Goal: Transaction & Acquisition: Purchase product/service

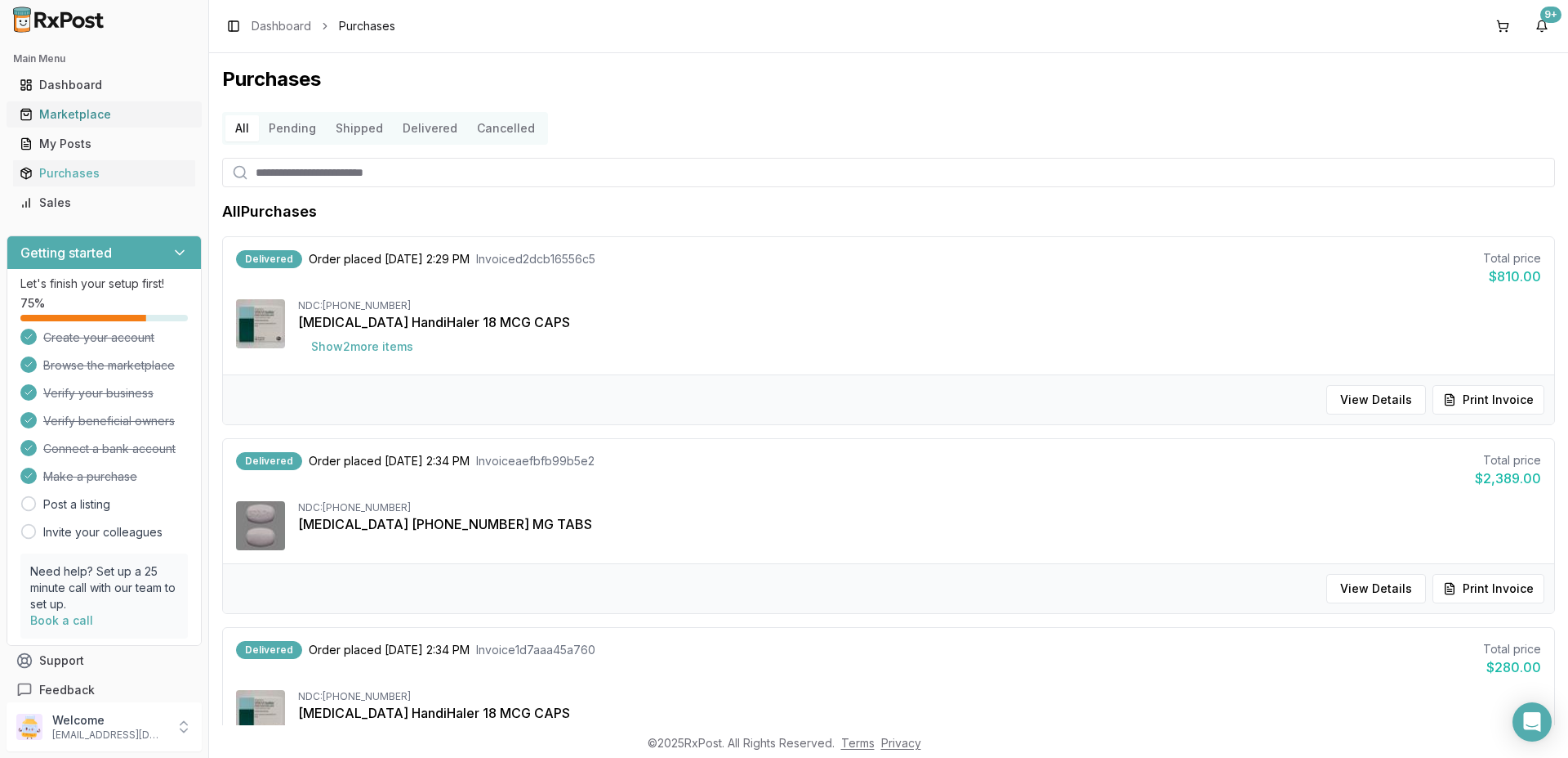
click at [66, 116] on div "Marketplace" at bounding box center [104, 115] width 169 height 17
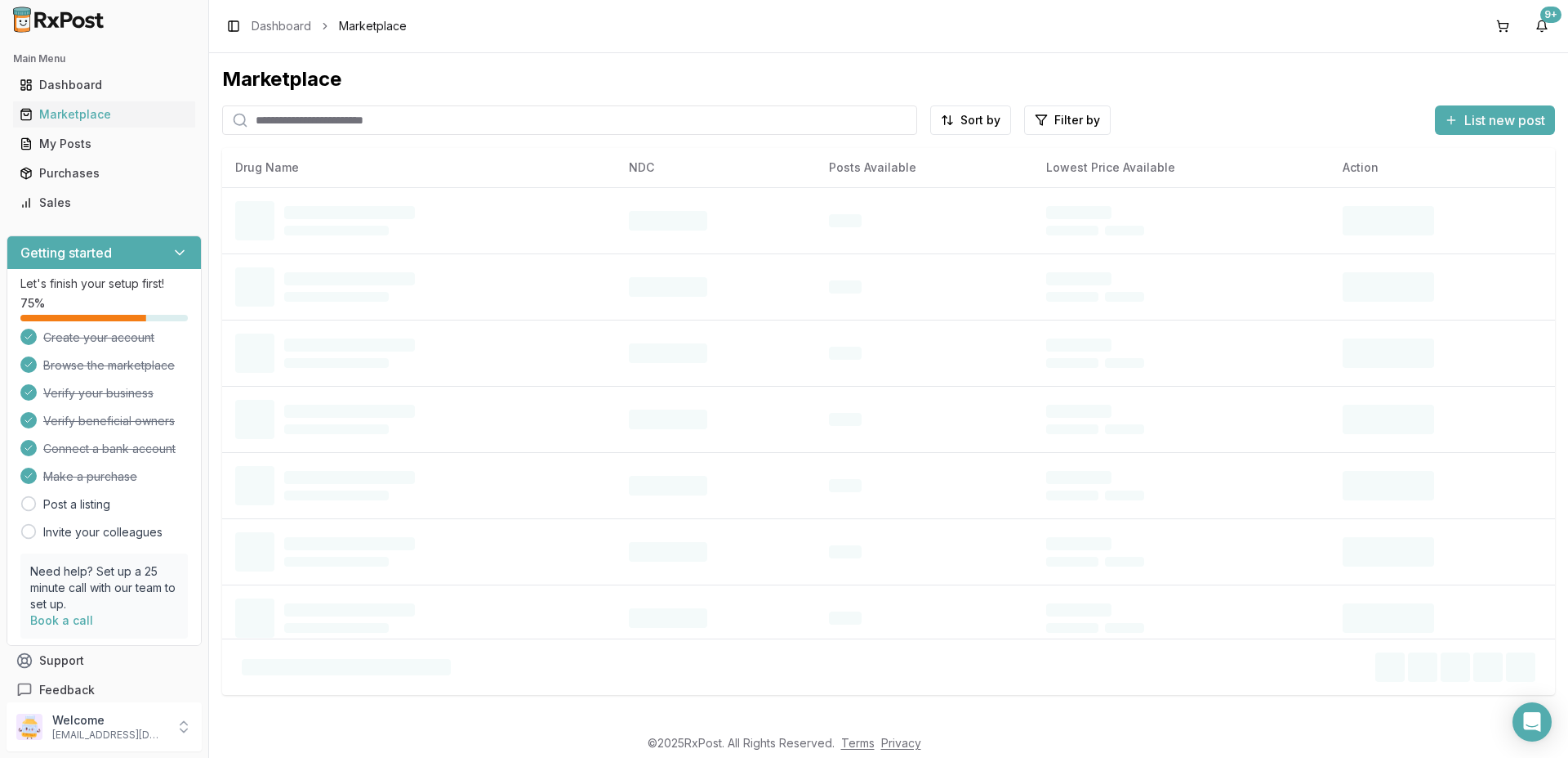
click at [381, 123] on input "search" at bounding box center [569, 120] width 695 height 29
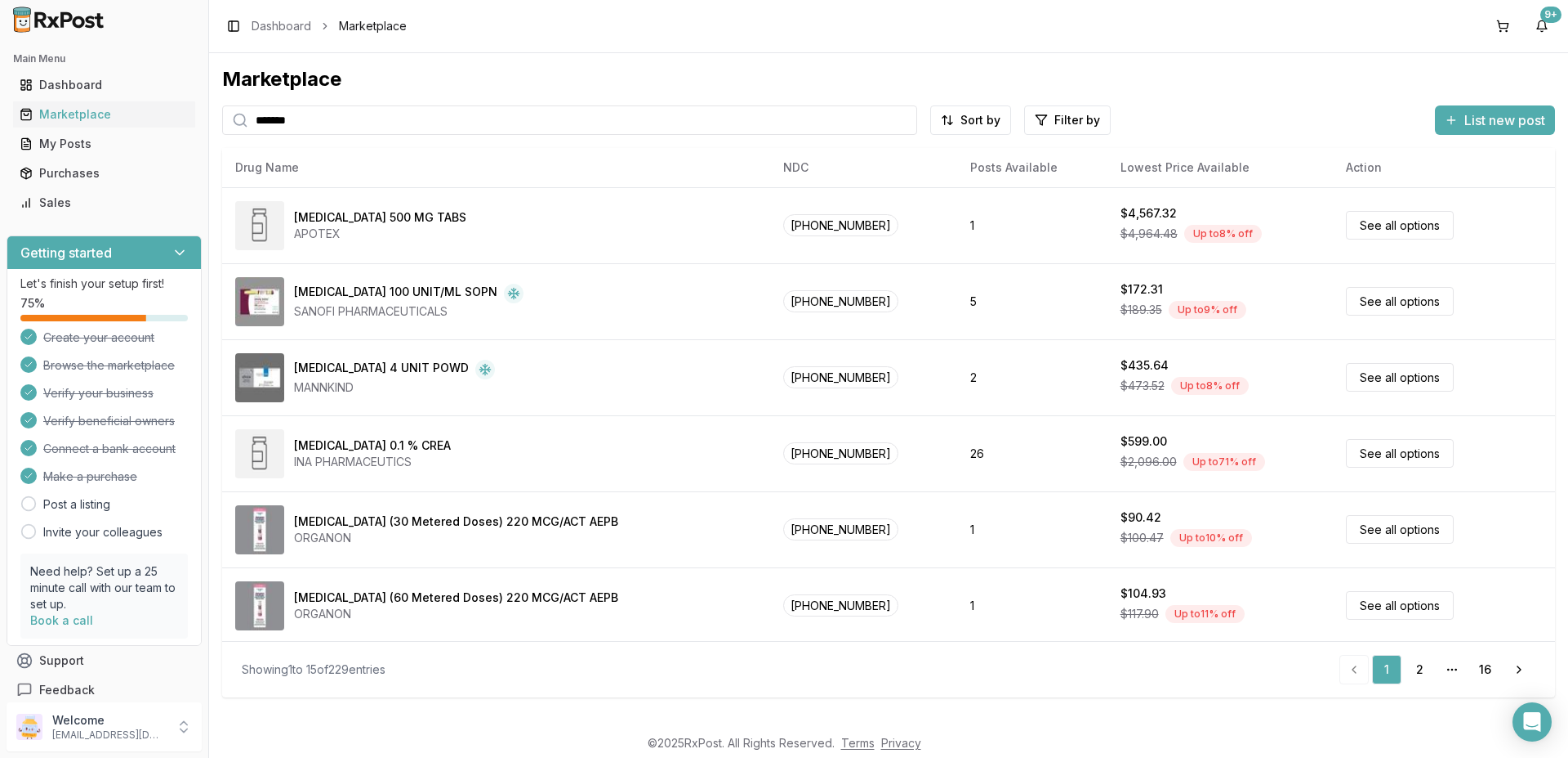
type input "*******"
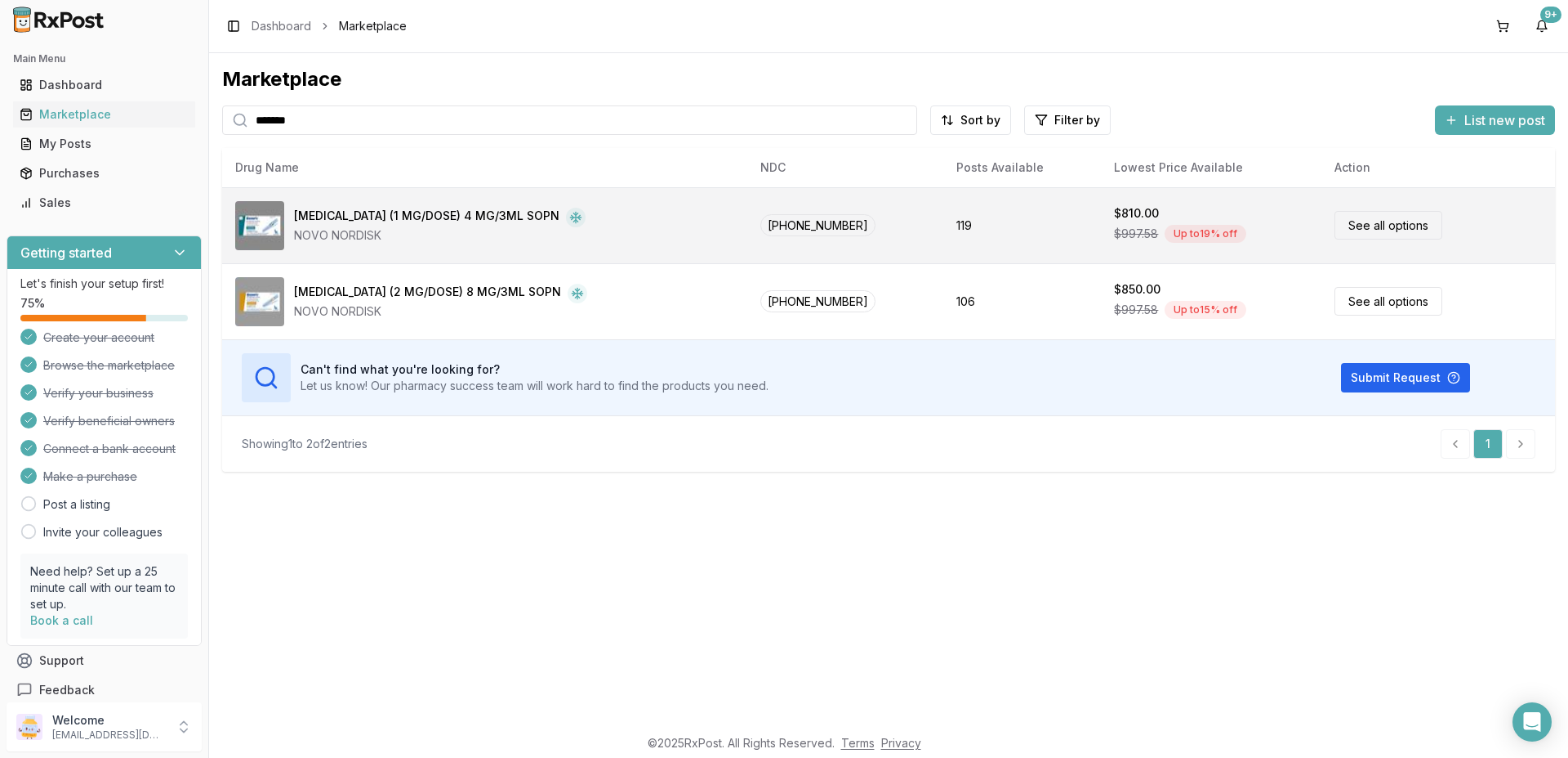
click at [1346, 228] on link "See all options" at bounding box center [1388, 225] width 108 height 28
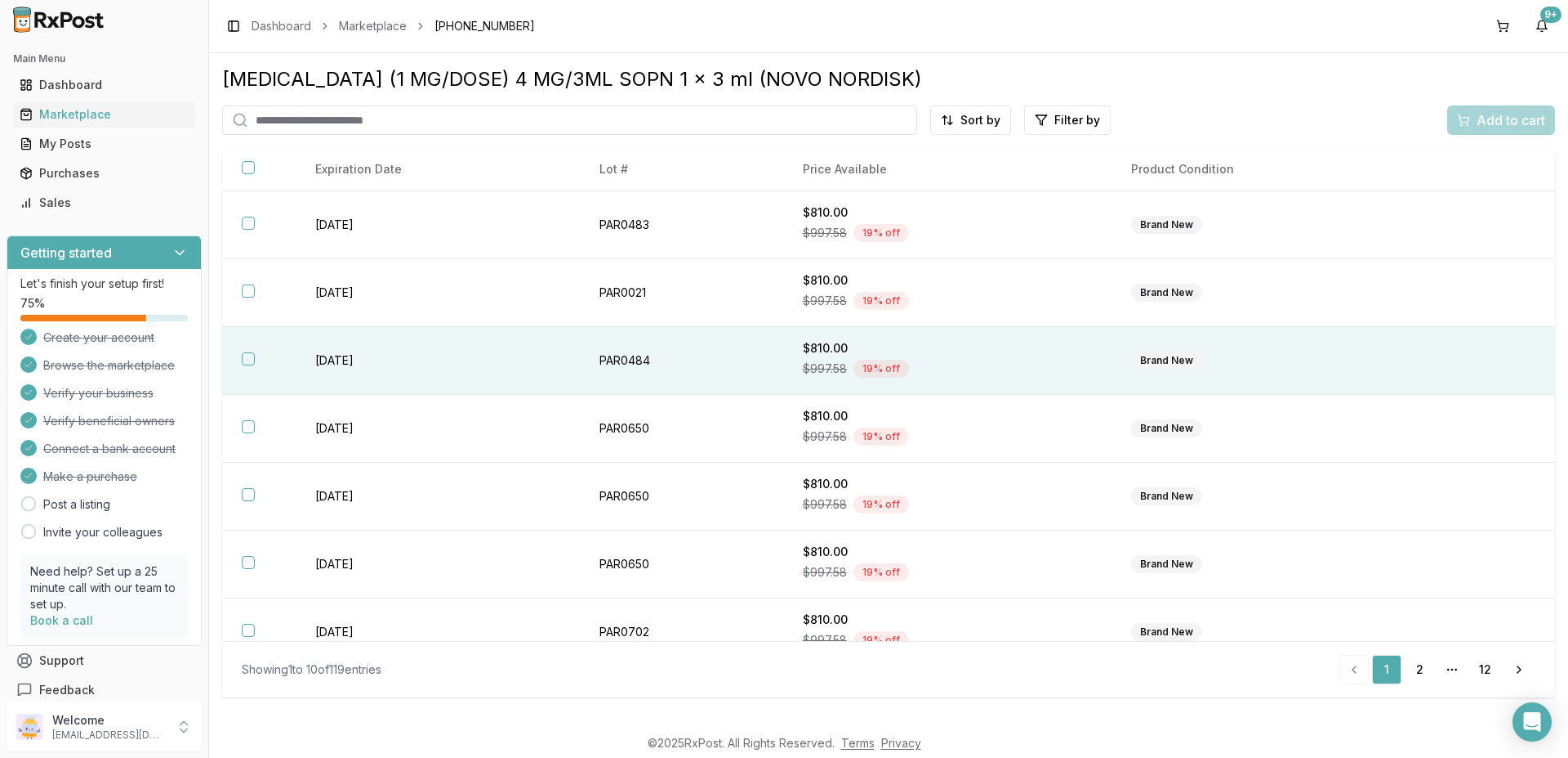
scroll to position [228, 0]
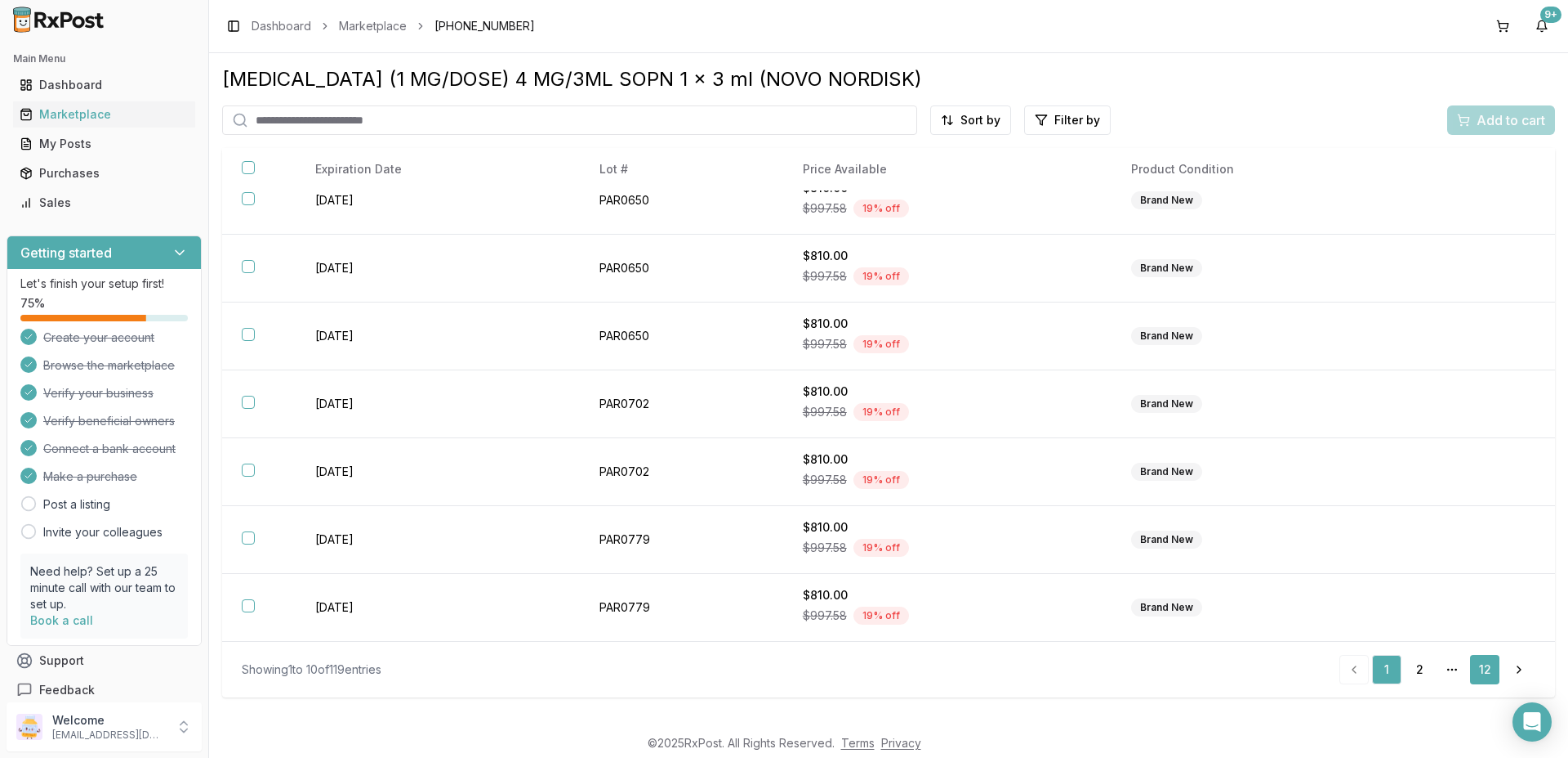
click at [1486, 669] on link "12" at bounding box center [1484, 668] width 29 height 29
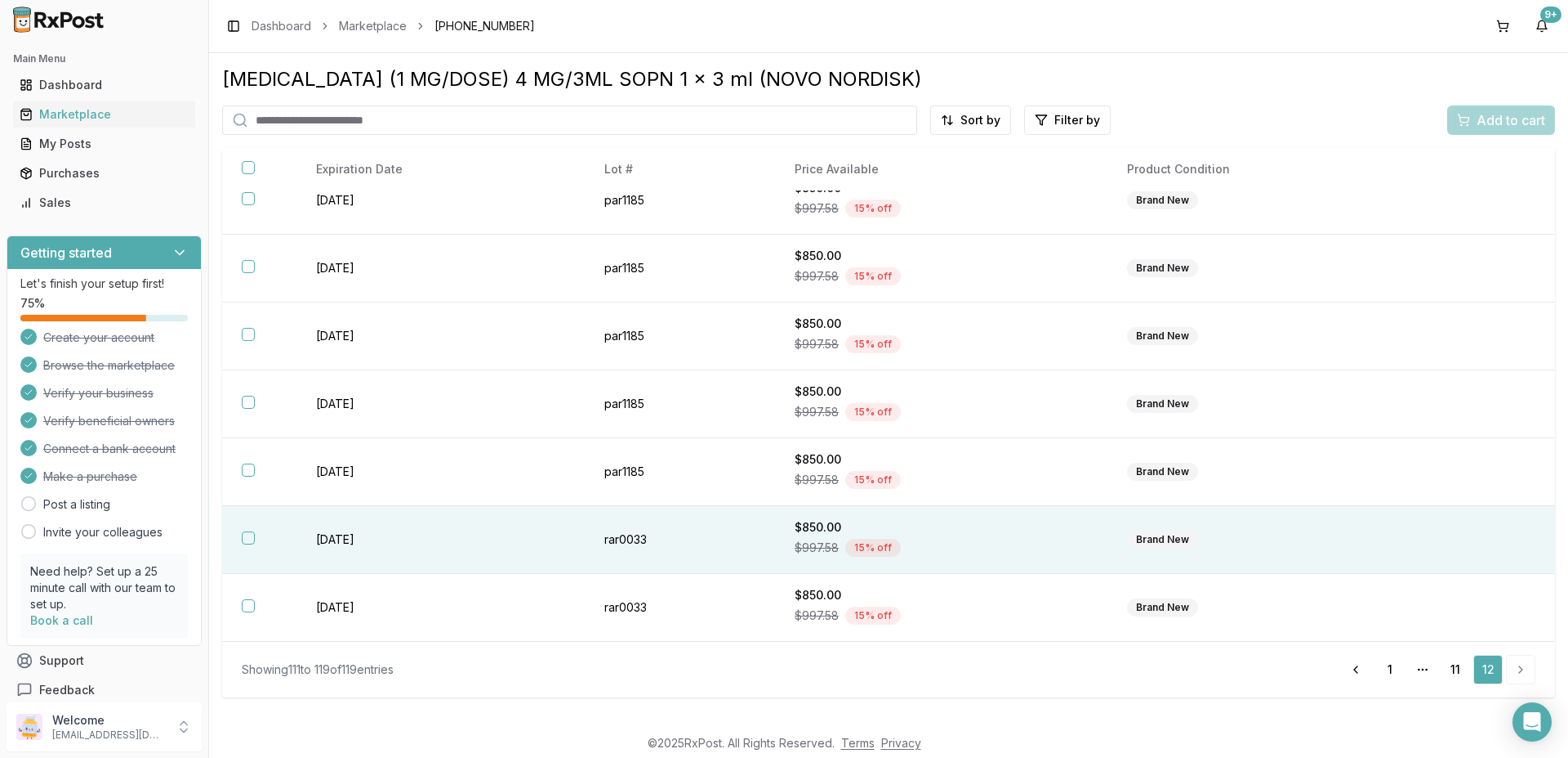
scroll to position [160, 0]
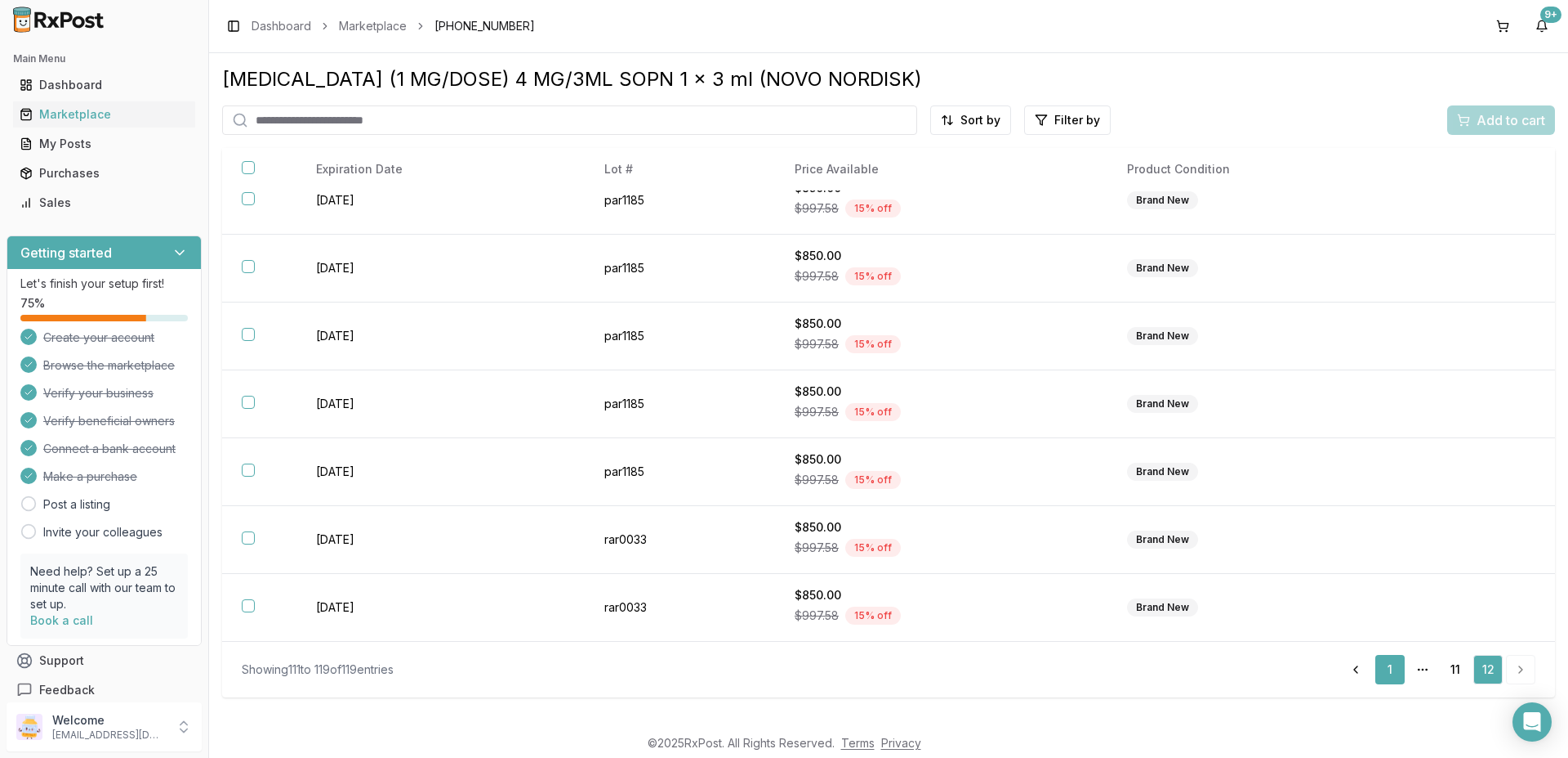
click at [1387, 671] on link "1" at bounding box center [1390, 668] width 29 height 29
click at [1423, 668] on link "2" at bounding box center [1419, 668] width 29 height 29
click at [1422, 673] on link "3" at bounding box center [1419, 668] width 29 height 29
click at [1427, 672] on link "4" at bounding box center [1419, 668] width 29 height 29
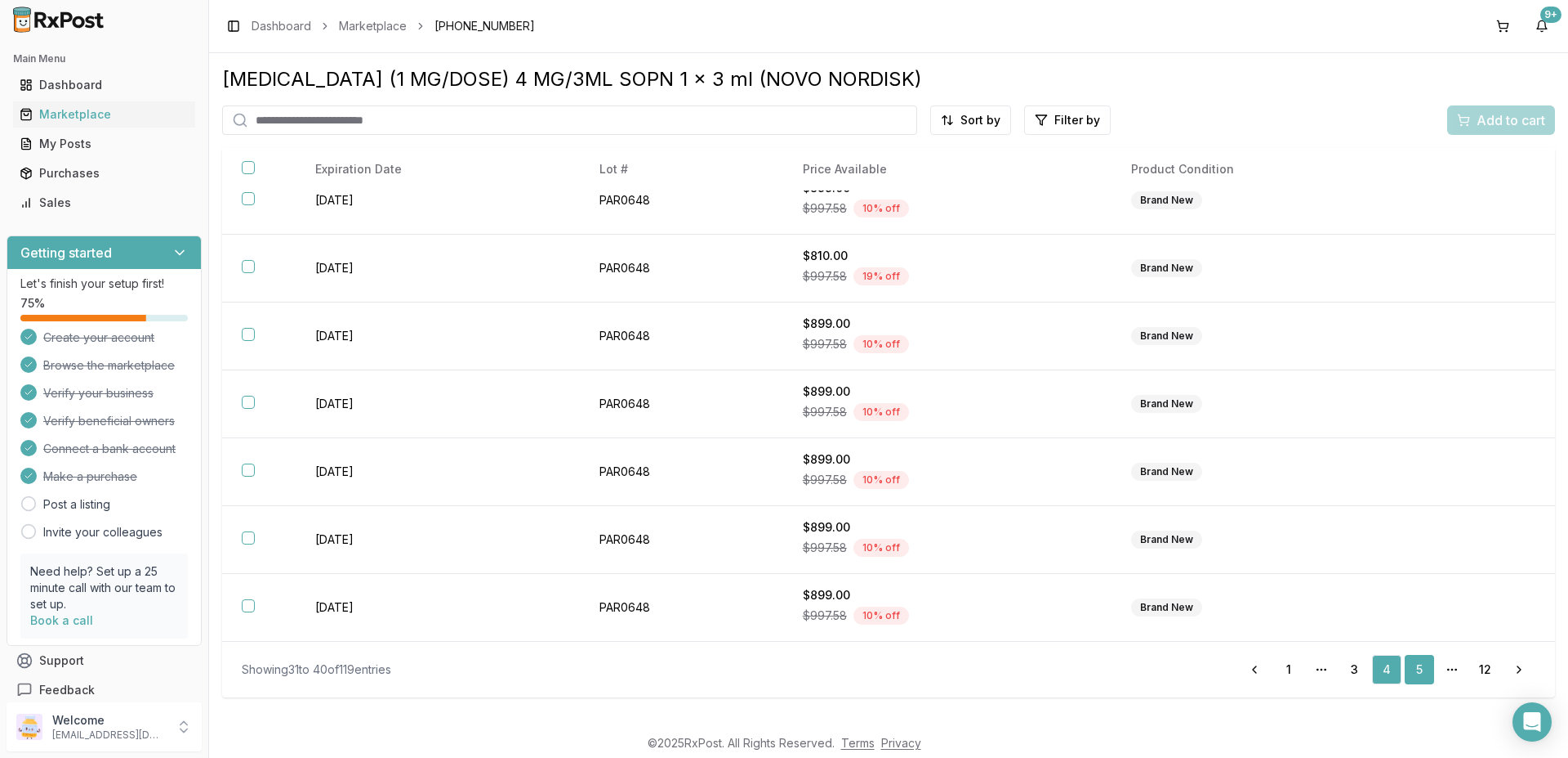
click at [1419, 670] on link "5" at bounding box center [1419, 668] width 29 height 29
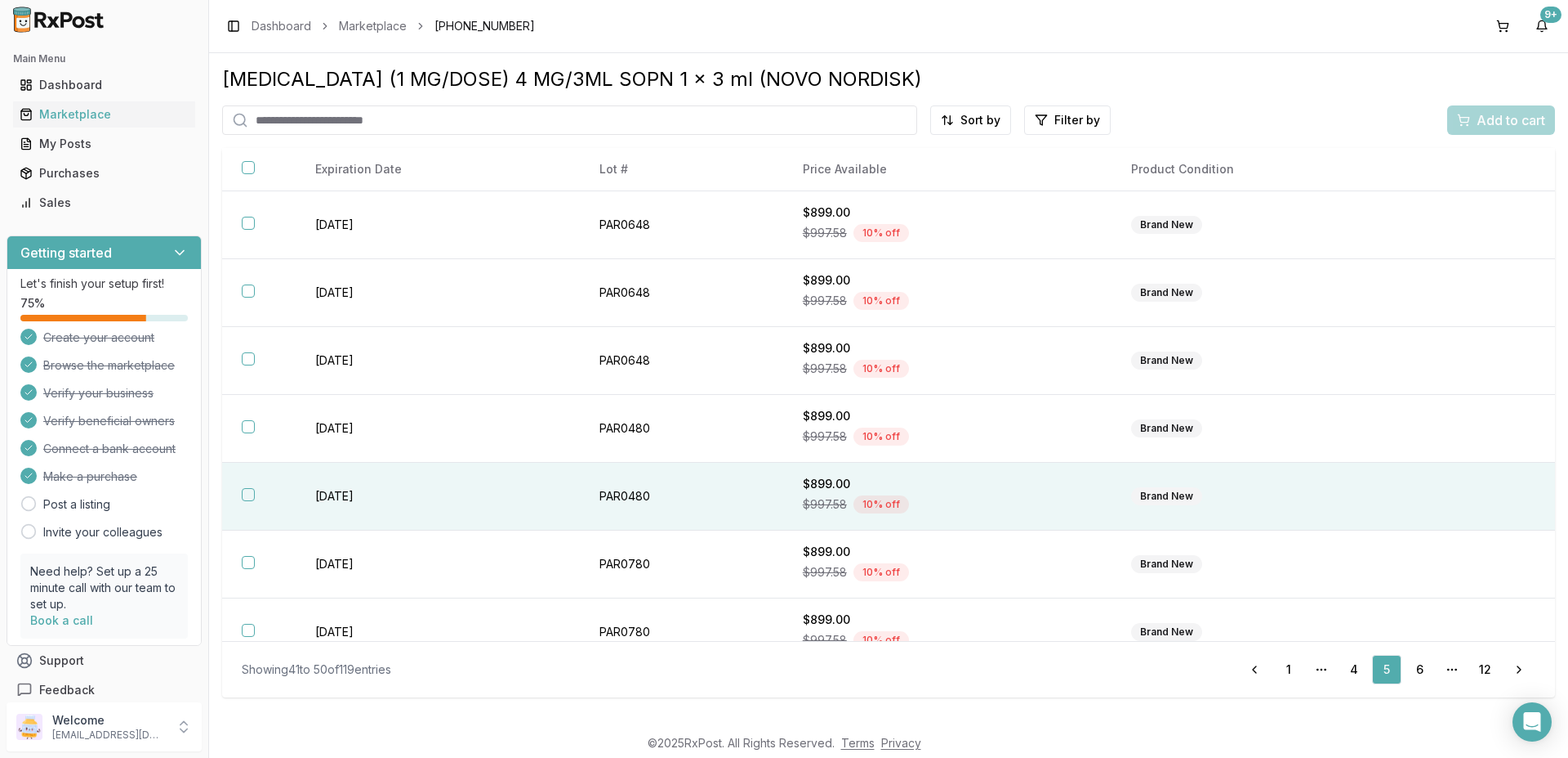
scroll to position [228, 0]
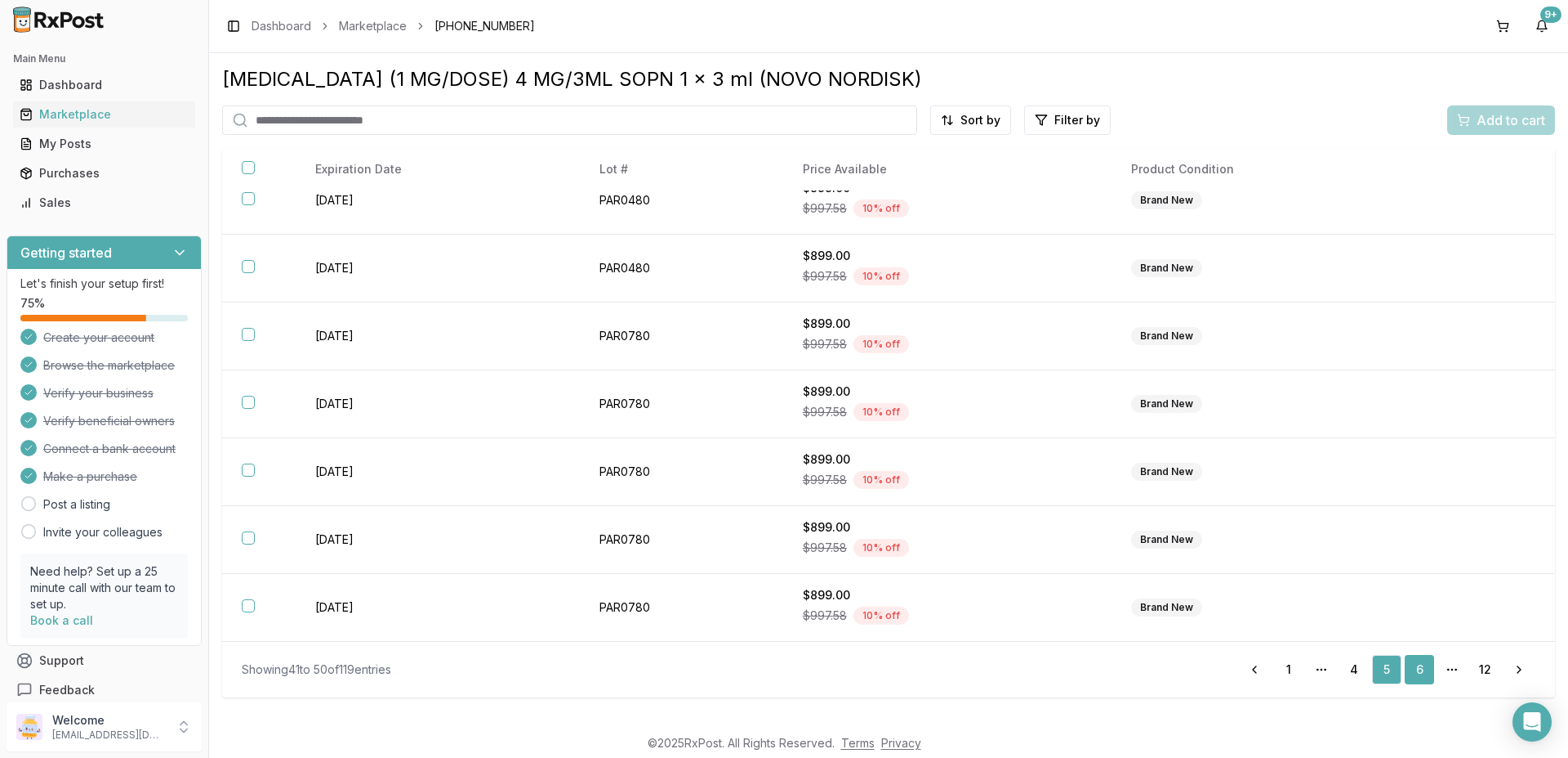
click at [1415, 675] on link "6" at bounding box center [1419, 668] width 29 height 29
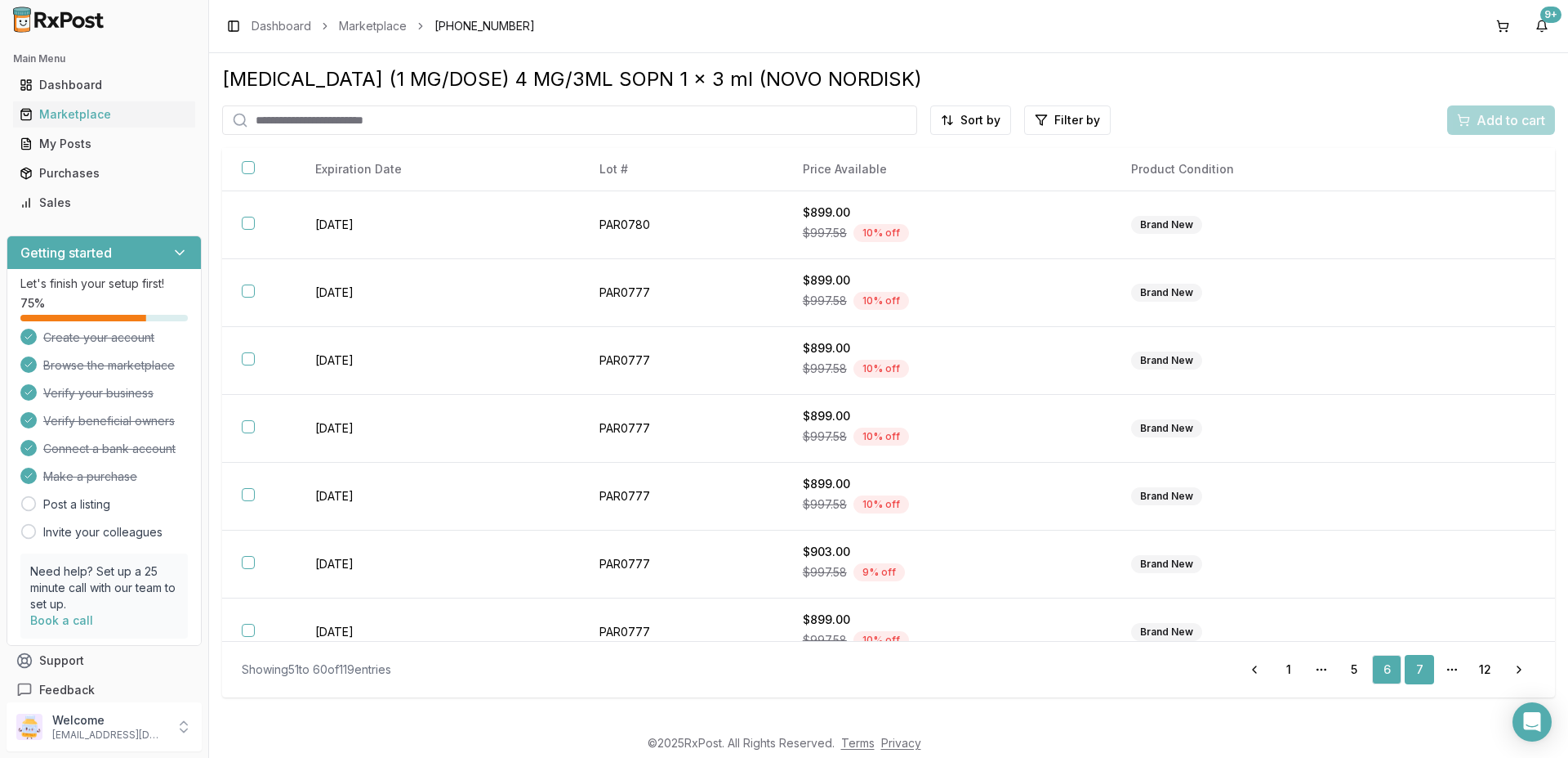
click at [1417, 676] on link "7" at bounding box center [1419, 668] width 29 height 29
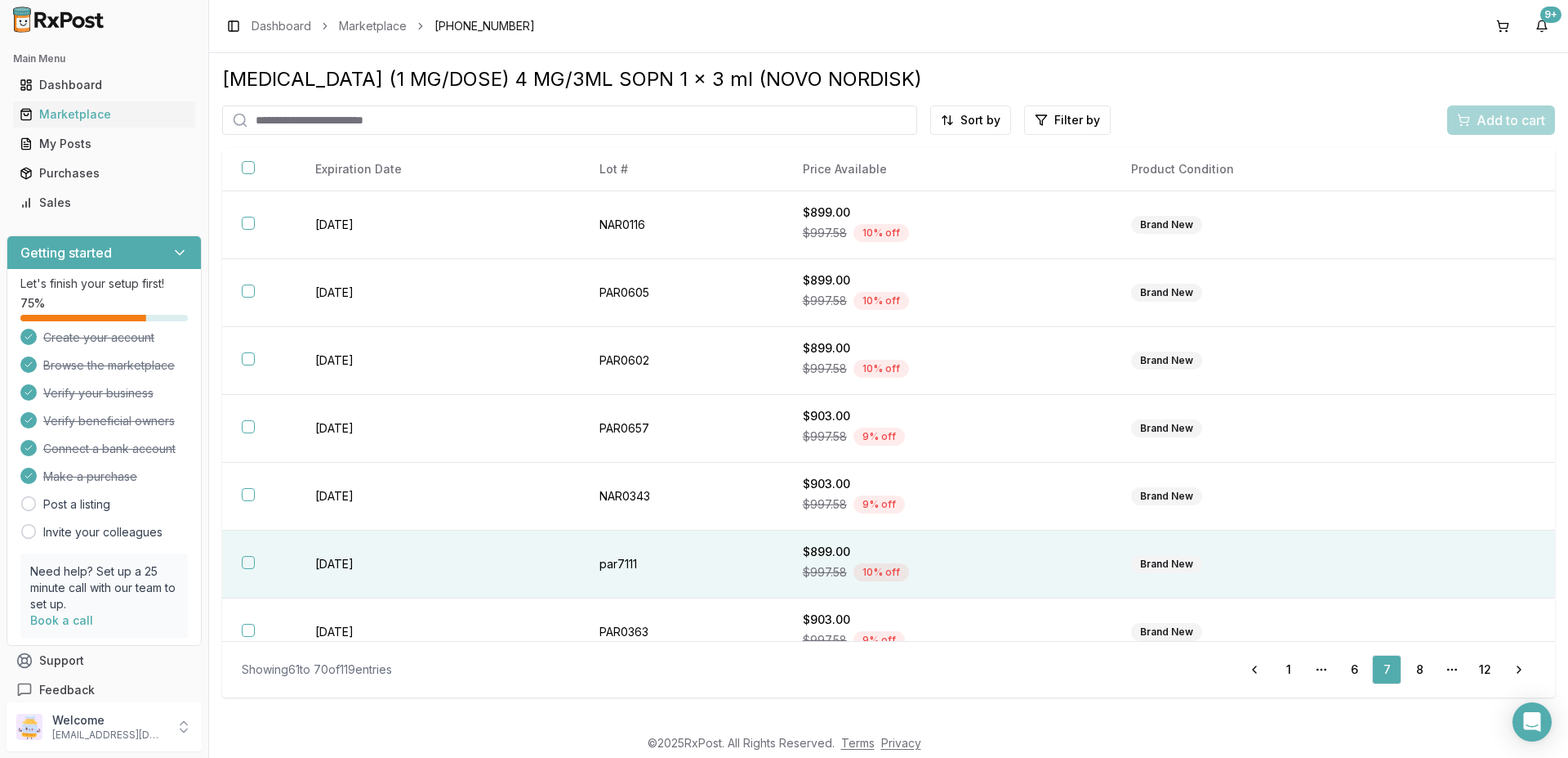
scroll to position [228, 0]
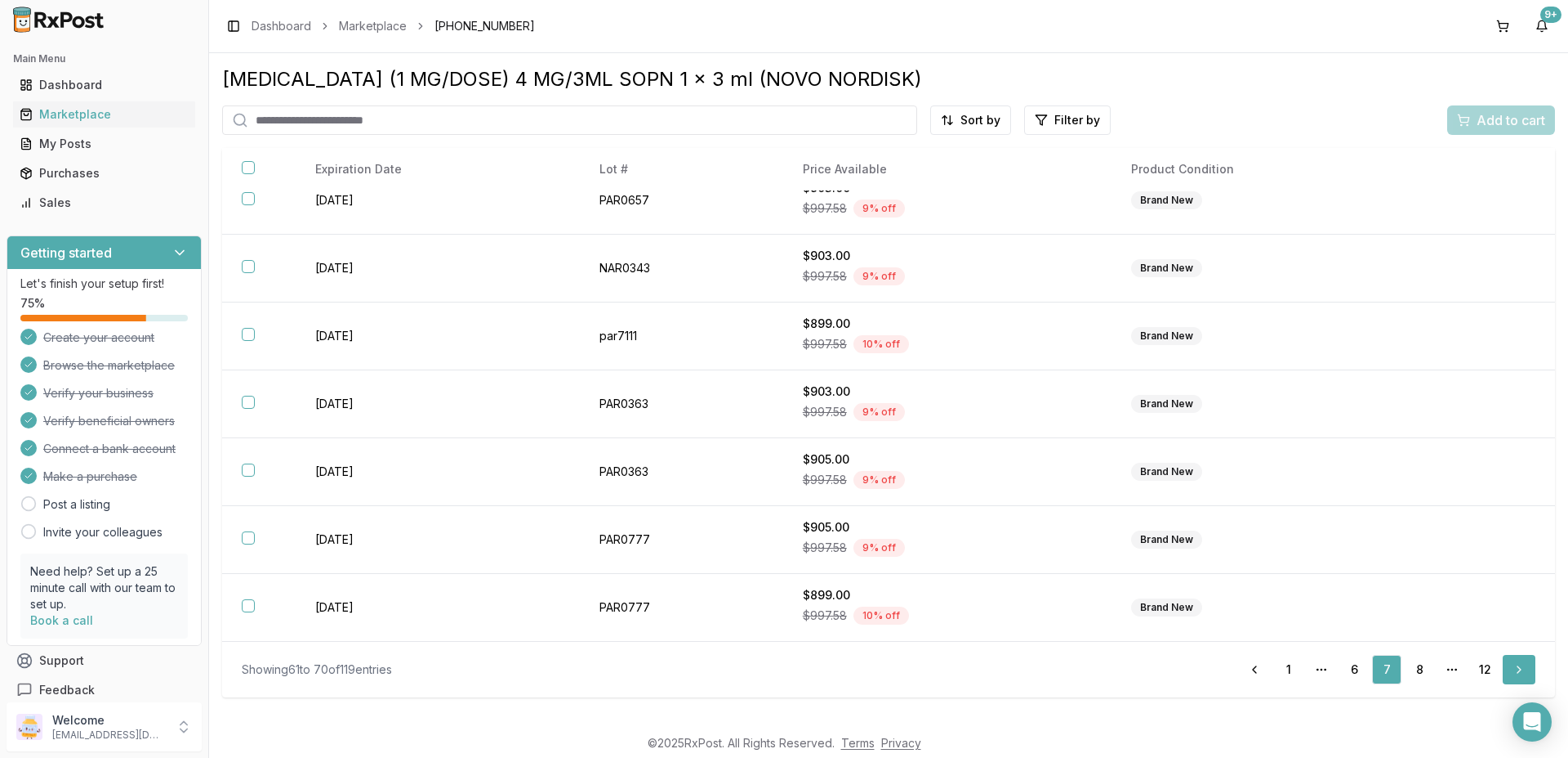
click at [1523, 668] on link "Next" at bounding box center [1519, 668] width 33 height 29
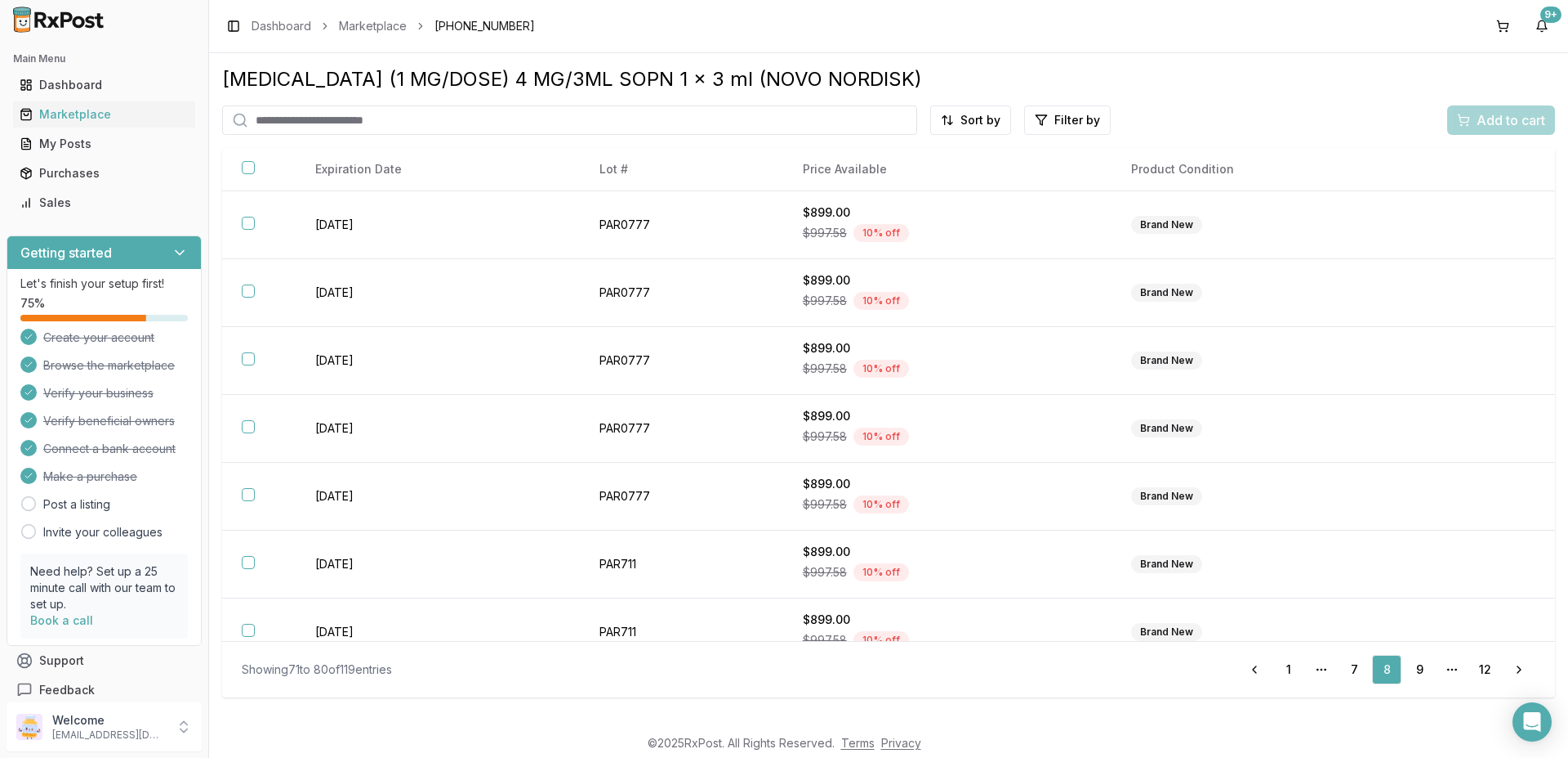
scroll to position [228, 0]
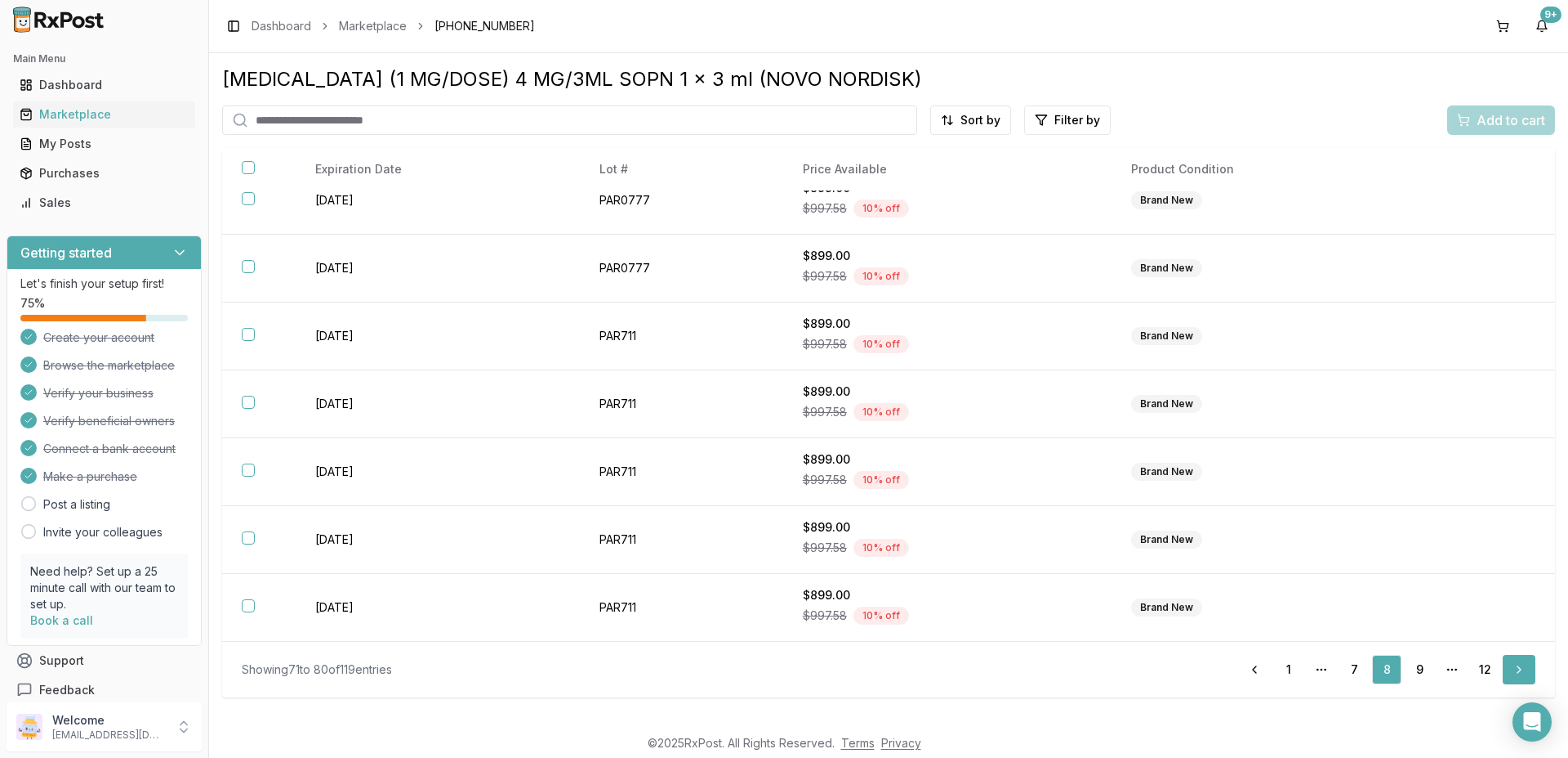
click at [1519, 668] on link "Next" at bounding box center [1519, 668] width 33 height 29
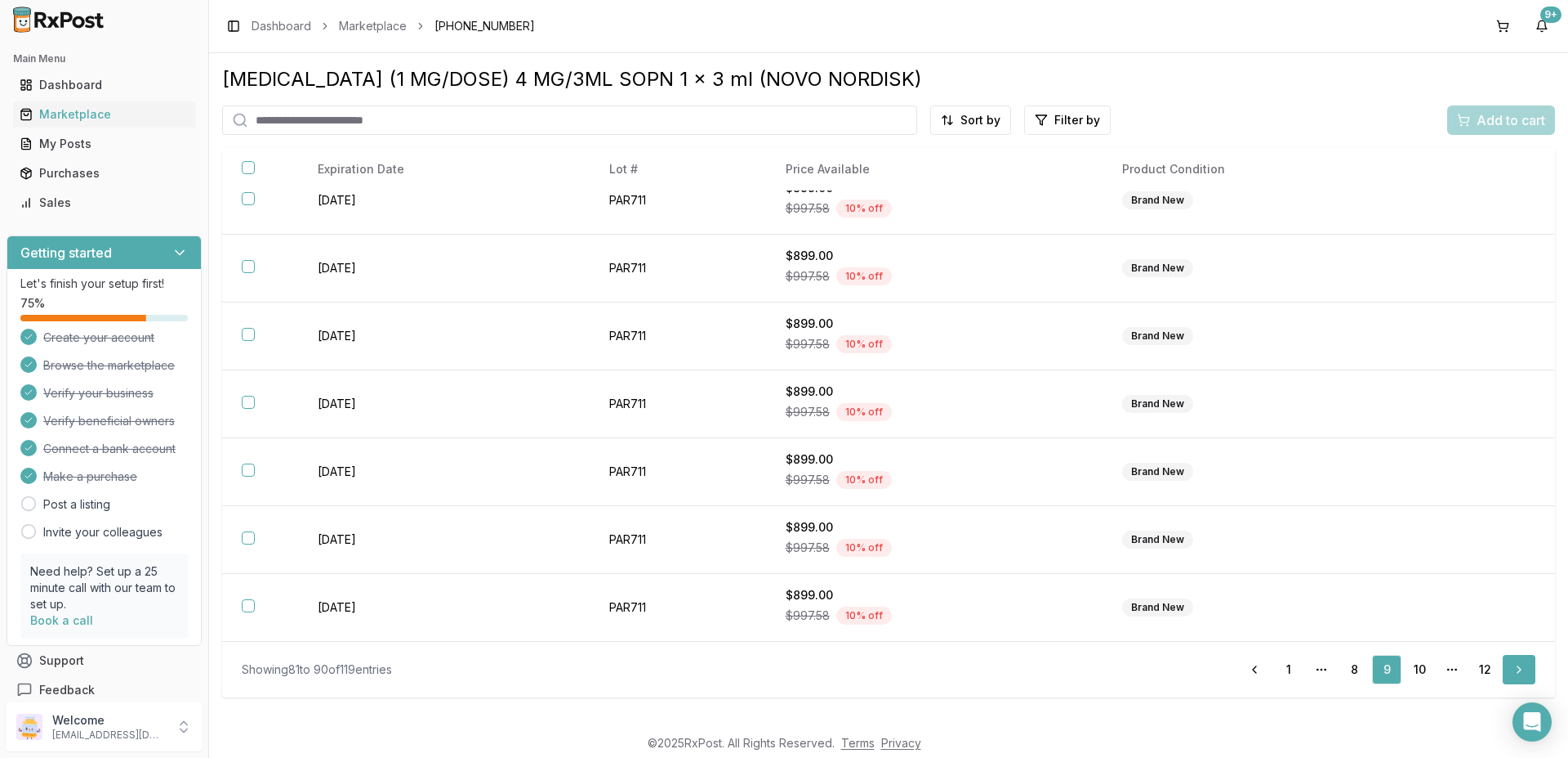
click at [1521, 671] on link "Next" at bounding box center [1519, 668] width 33 height 29
click at [1515, 670] on link "Next" at bounding box center [1519, 668] width 33 height 29
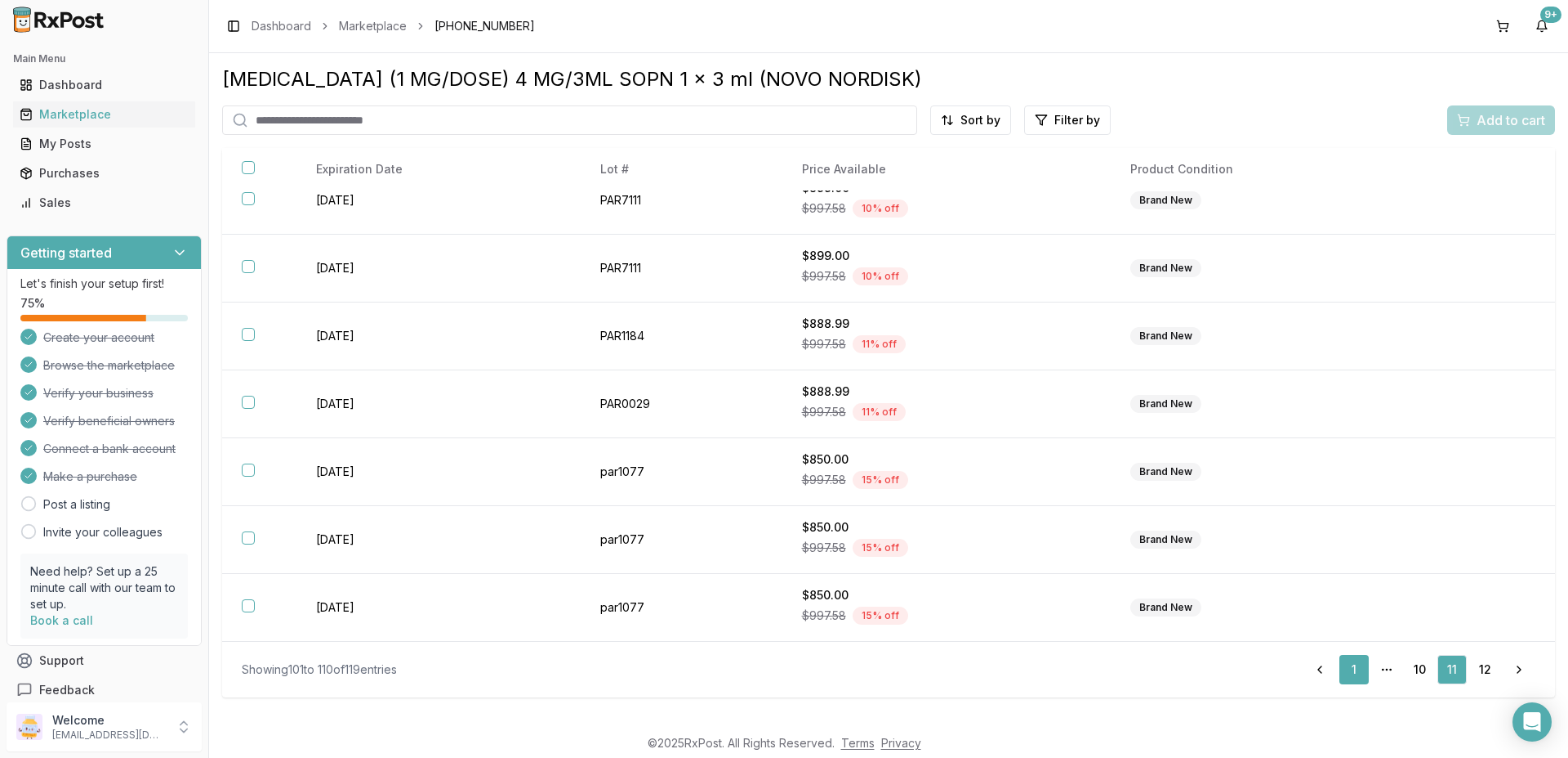
click at [1357, 665] on link "1" at bounding box center [1354, 668] width 29 height 29
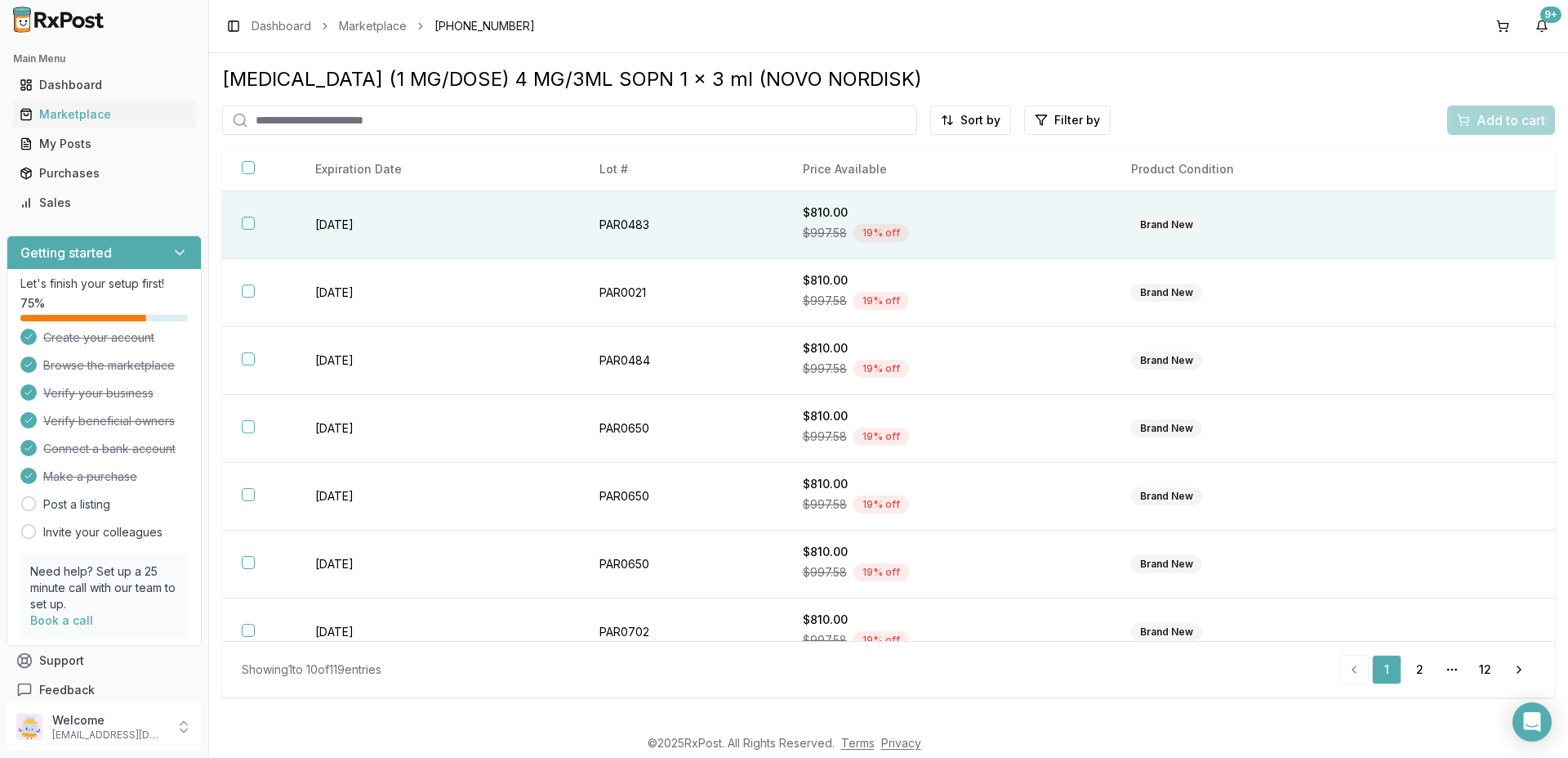
click at [251, 223] on button "button" at bounding box center [248, 223] width 13 height 13
click at [1484, 120] on span "Add to cart" at bounding box center [1511, 120] width 69 height 19
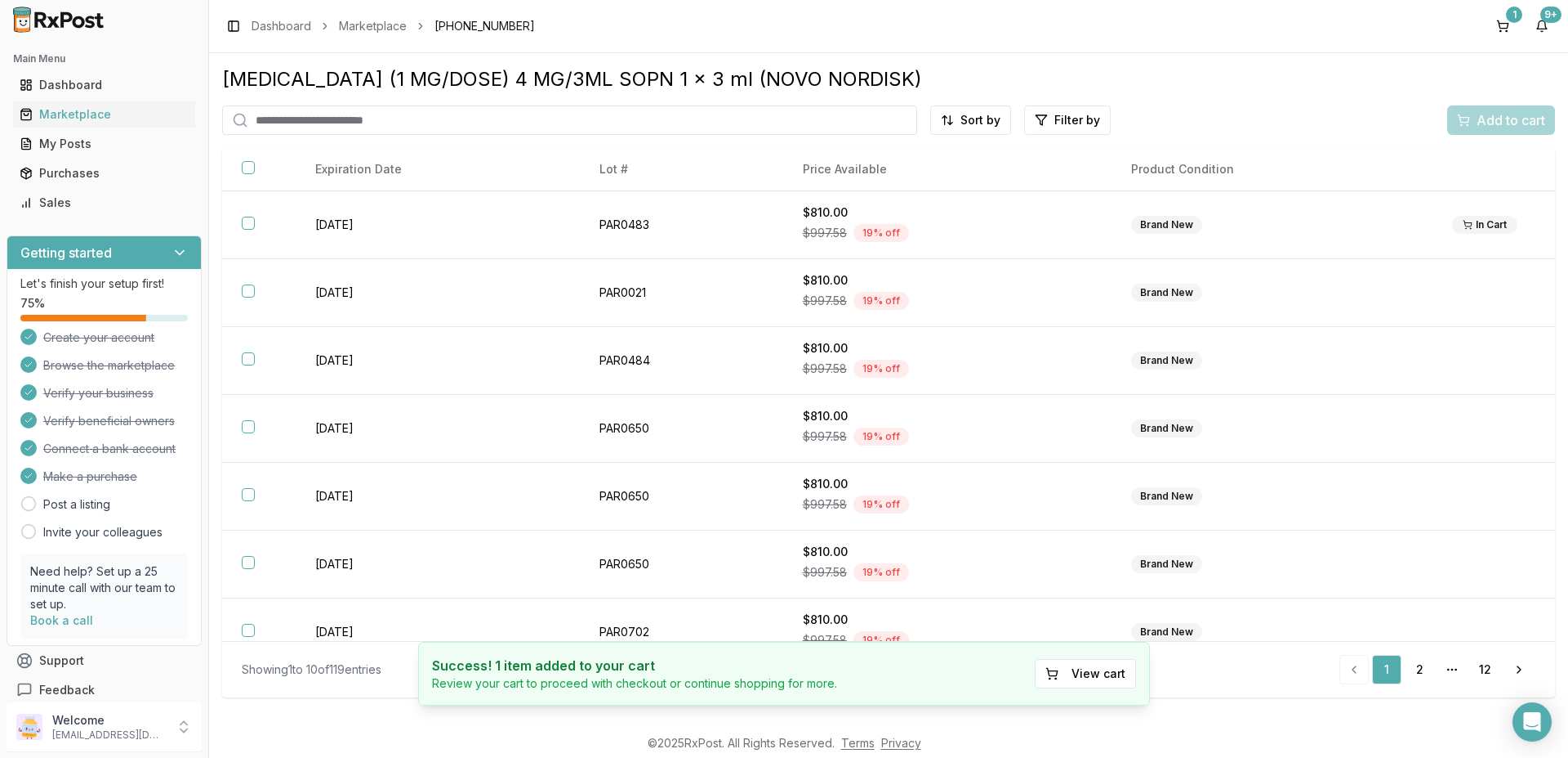
drag, startPoint x: 370, startPoint y: 28, endPoint x: 375, endPoint y: 43, distance: 15.8
click at [370, 28] on link "Marketplace" at bounding box center [372, 26] width 68 height 17
click at [286, 31] on link "Dashboard" at bounding box center [281, 26] width 59 height 17
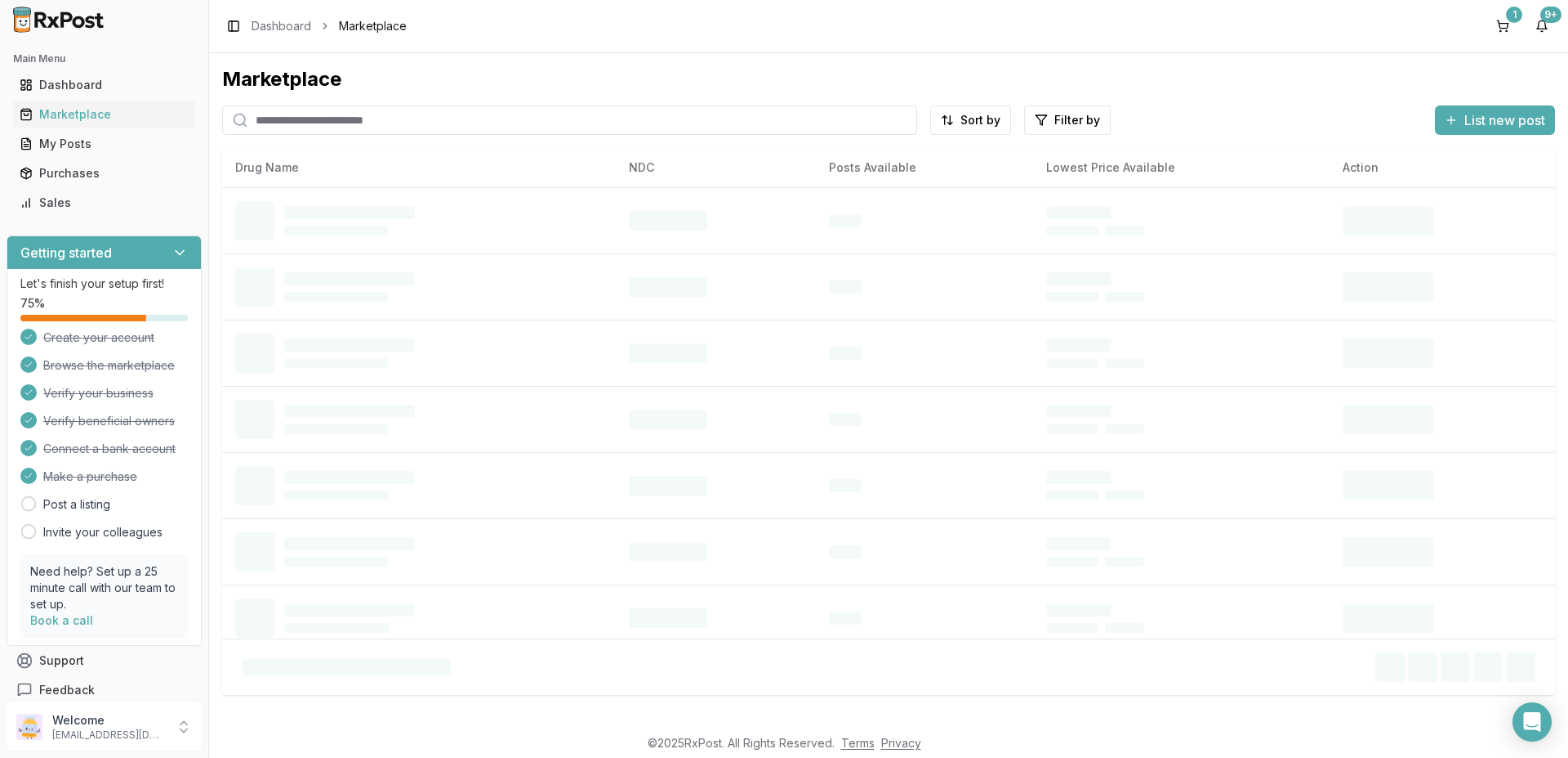
click at [414, 123] on input "search" at bounding box center [569, 120] width 695 height 29
type input "*******"
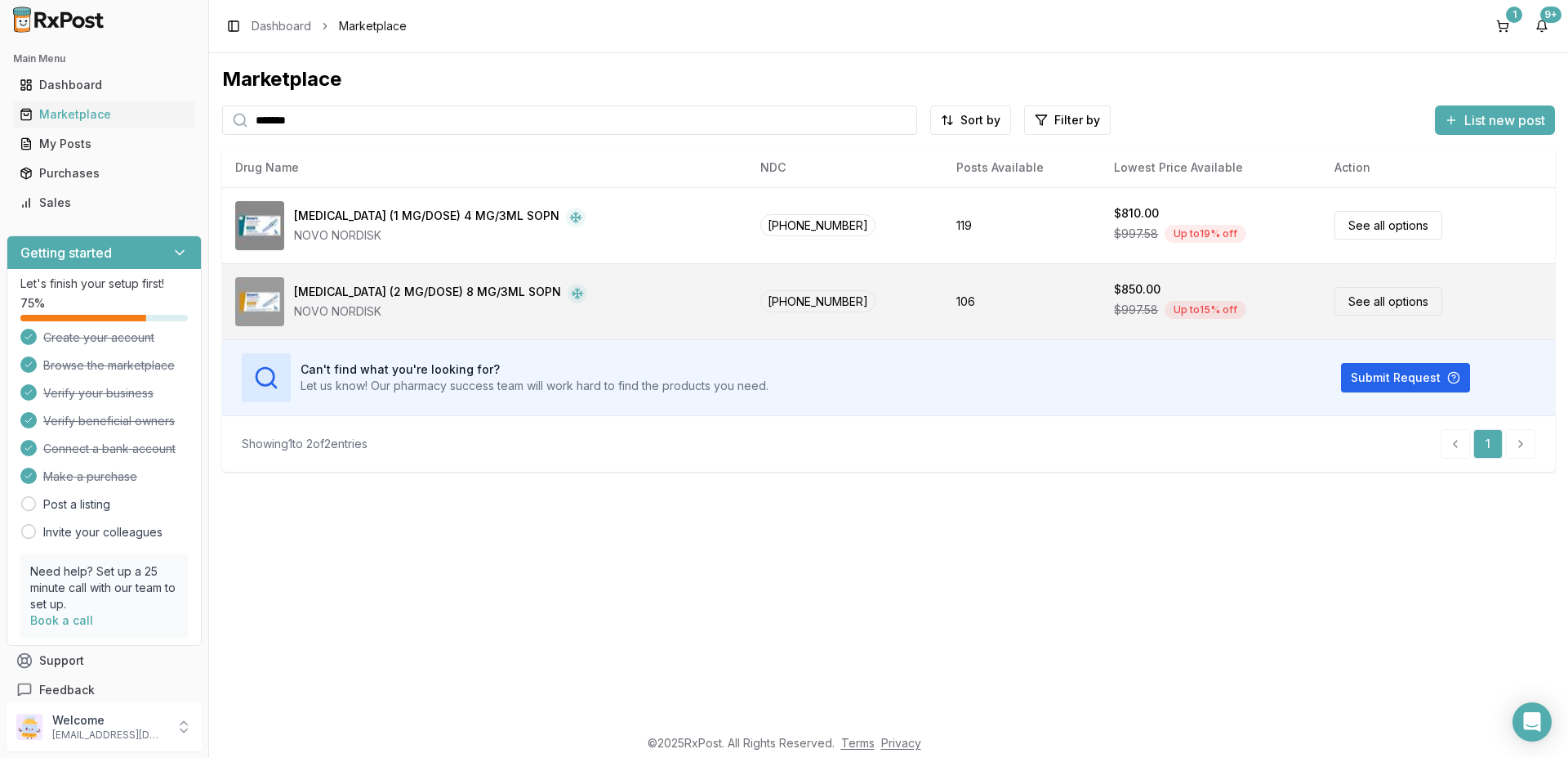
click at [1352, 306] on link "See all options" at bounding box center [1388, 301] width 108 height 28
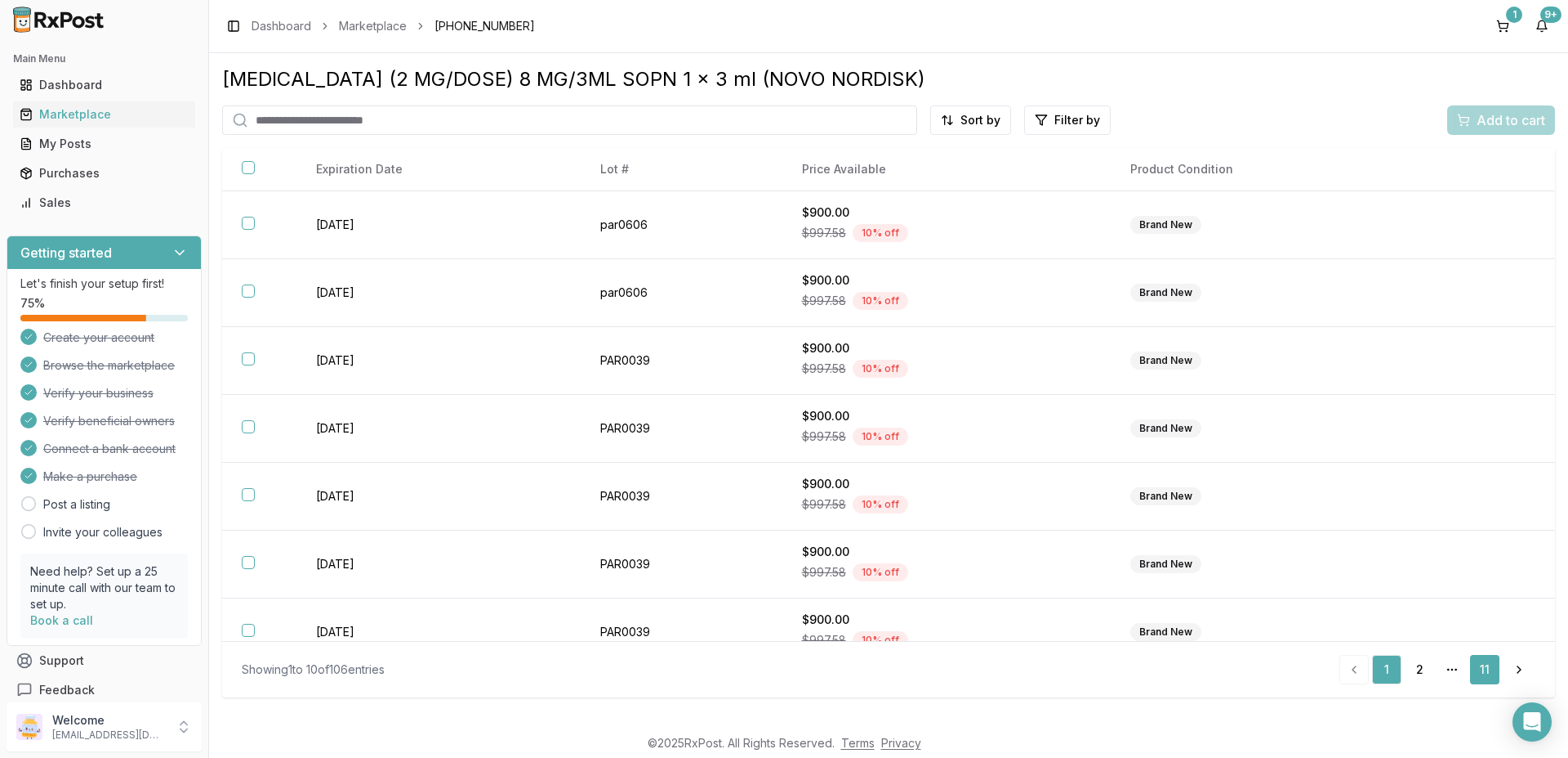
click at [1484, 669] on link "11" at bounding box center [1484, 668] width 29 height 29
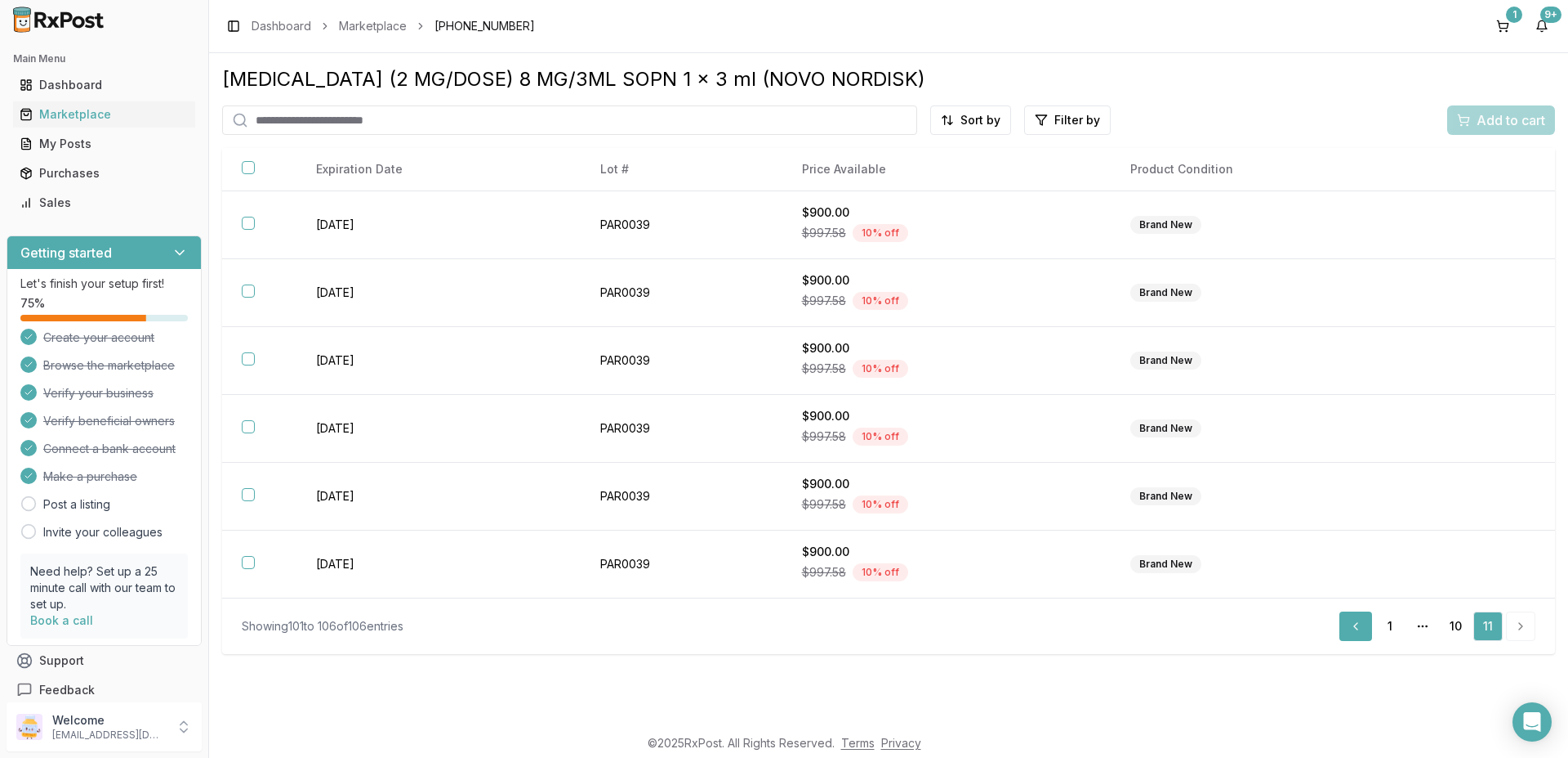
click at [1355, 626] on link "Previous" at bounding box center [1356, 626] width 33 height 29
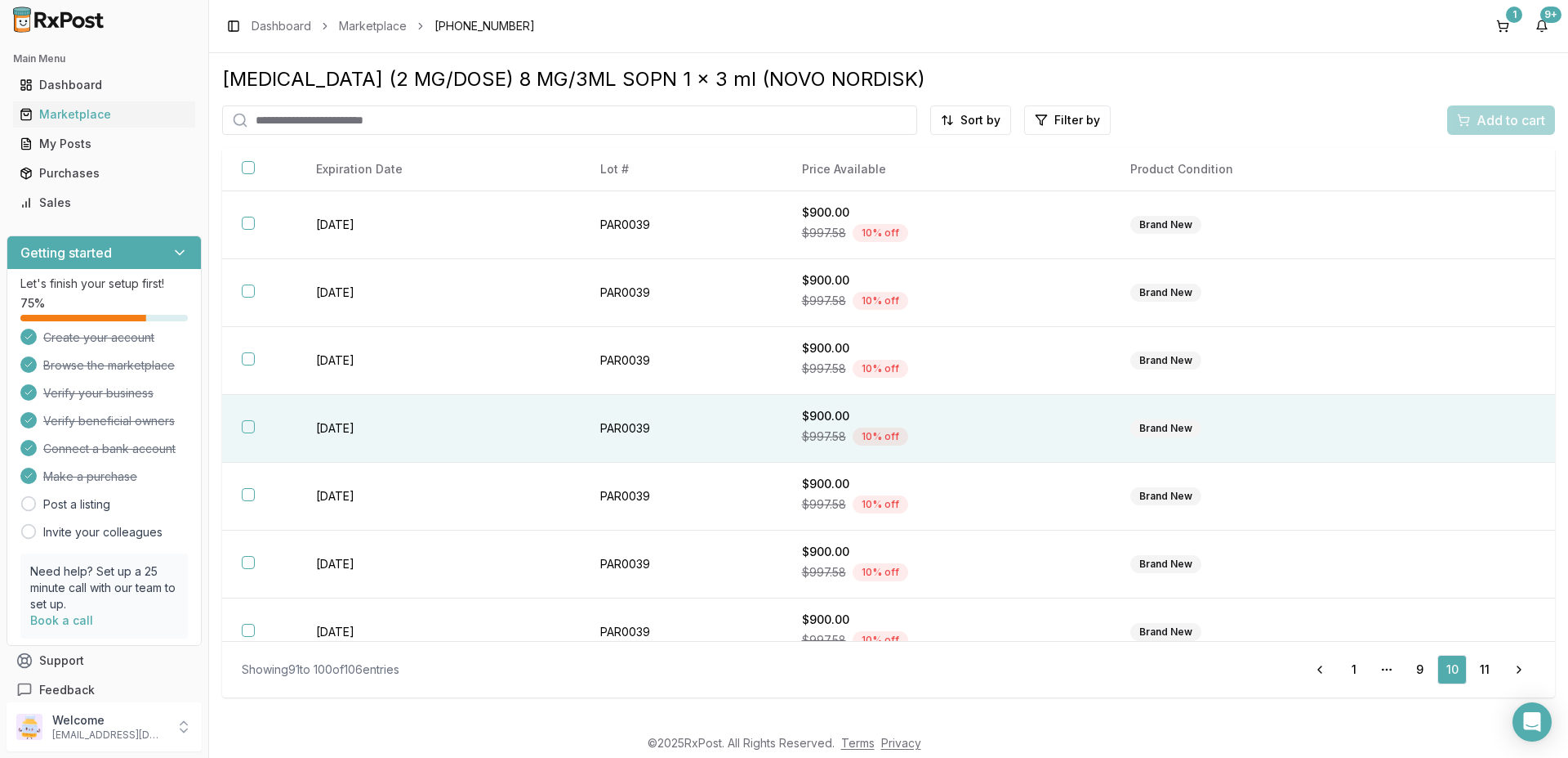
scroll to position [228, 0]
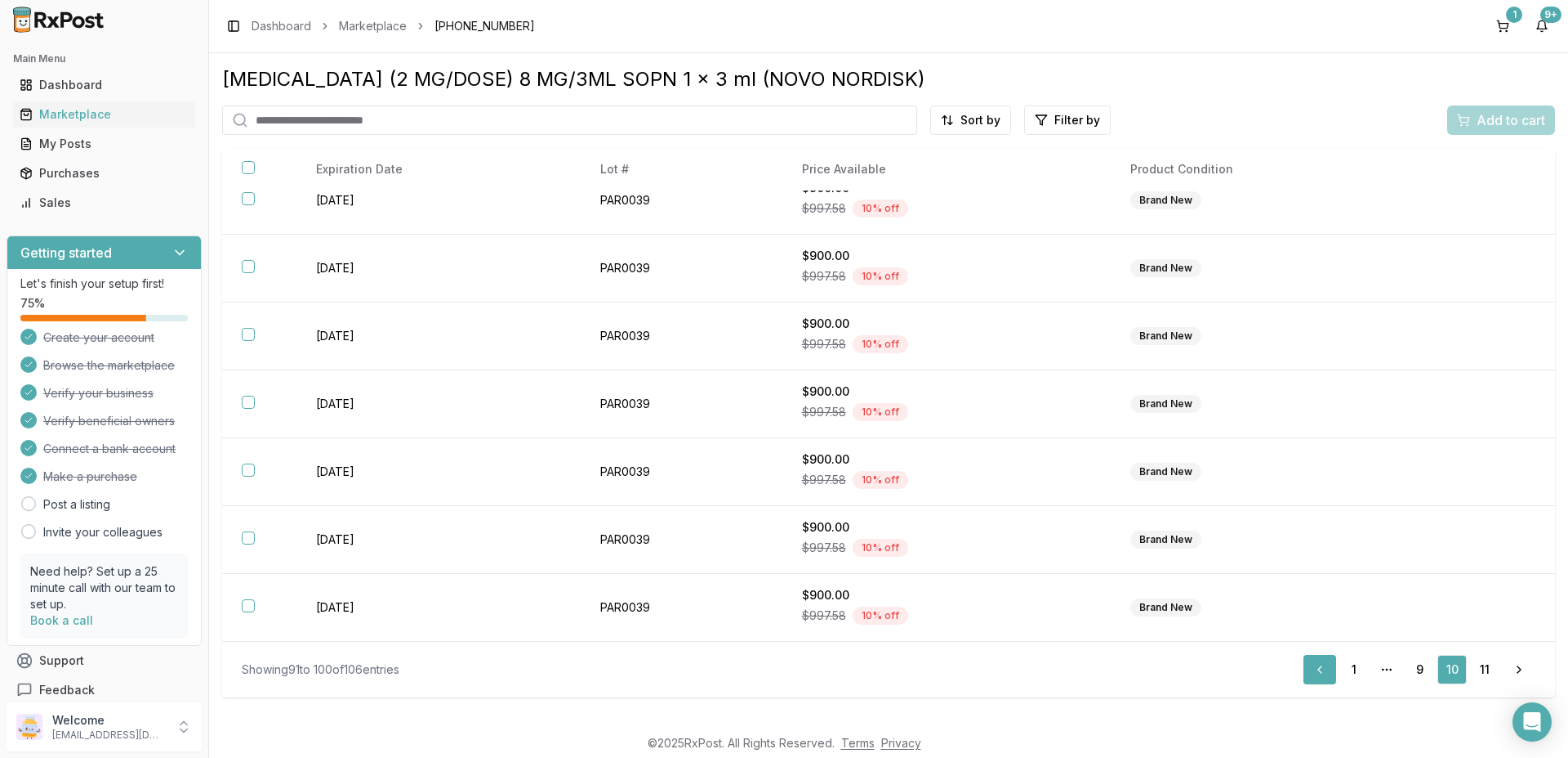
click at [1320, 666] on link "Previous" at bounding box center [1320, 668] width 33 height 29
click at [1287, 676] on link "Previous" at bounding box center [1287, 668] width 33 height 29
click at [1287, 676] on link "1" at bounding box center [1289, 668] width 29 height 29
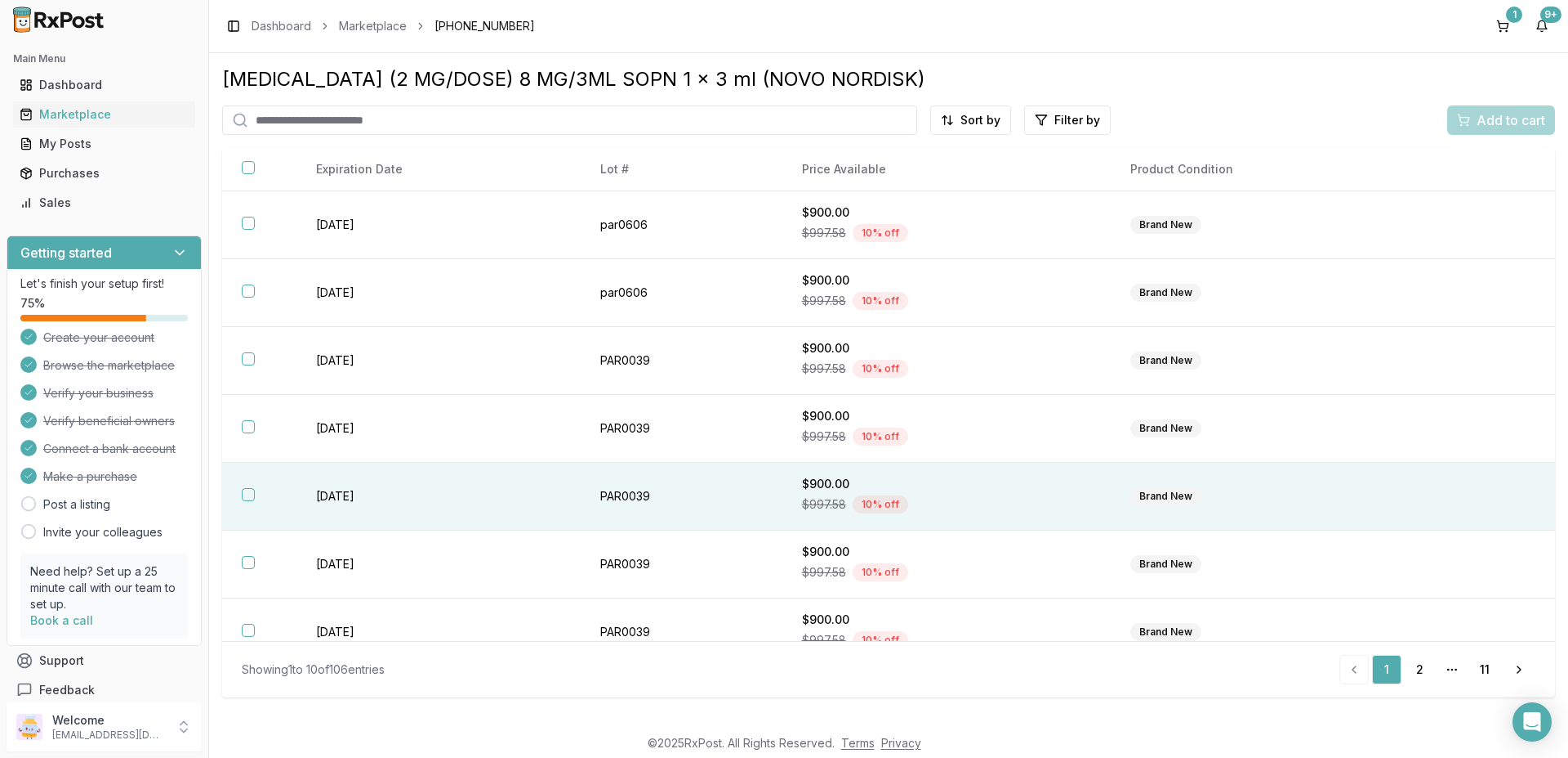
scroll to position [228, 0]
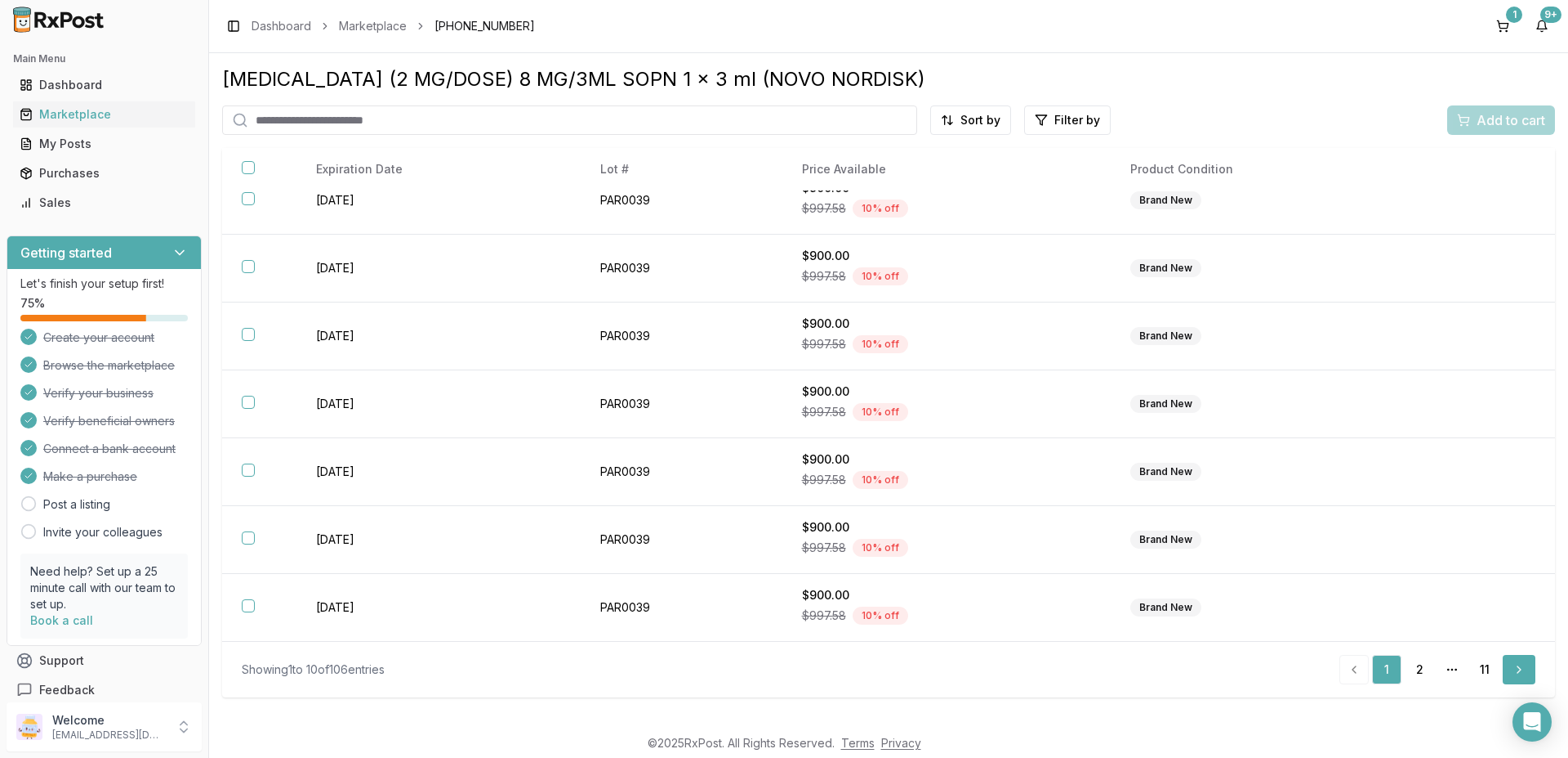
click at [1519, 668] on link "Next" at bounding box center [1519, 668] width 33 height 29
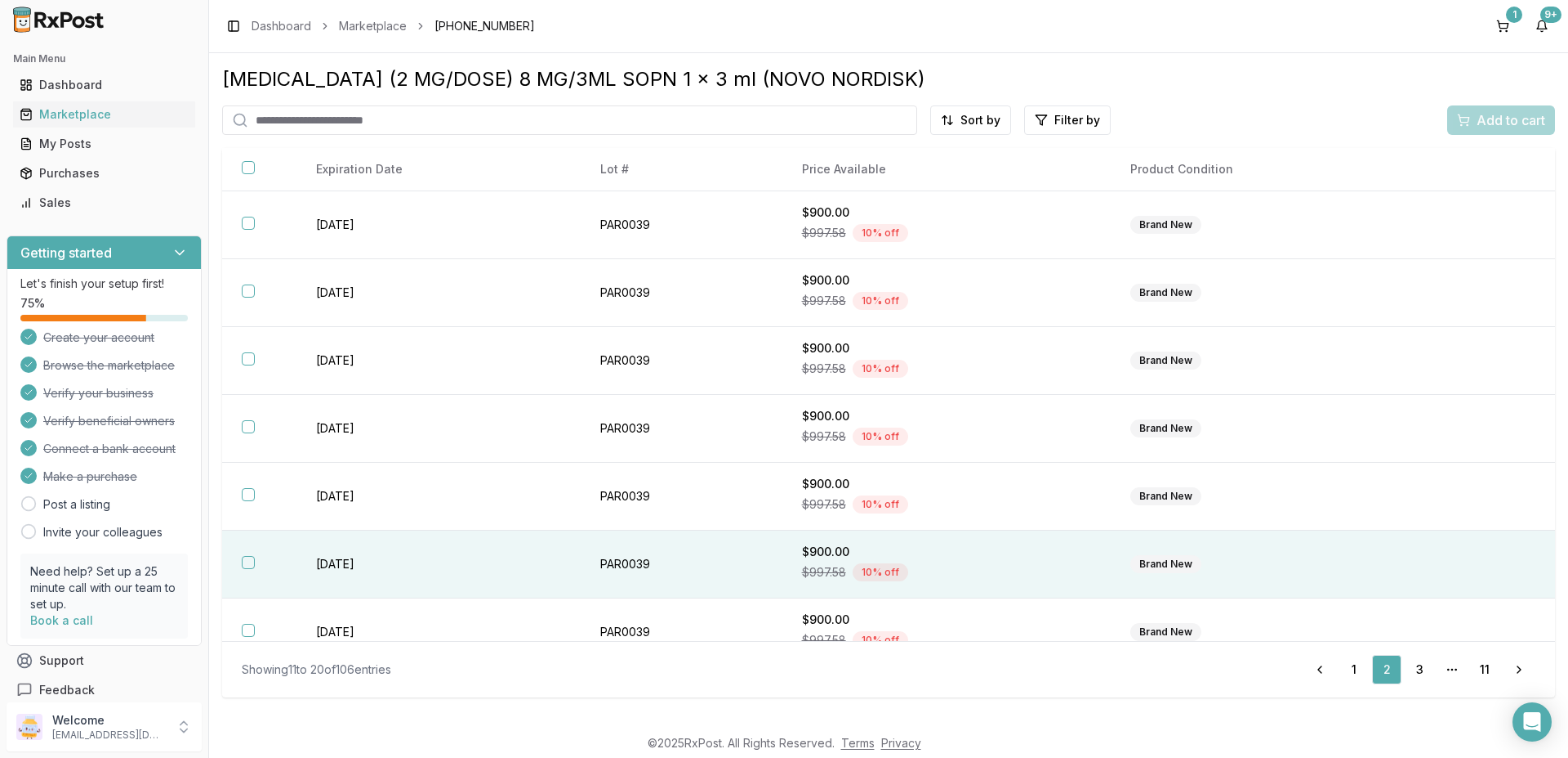
scroll to position [228, 0]
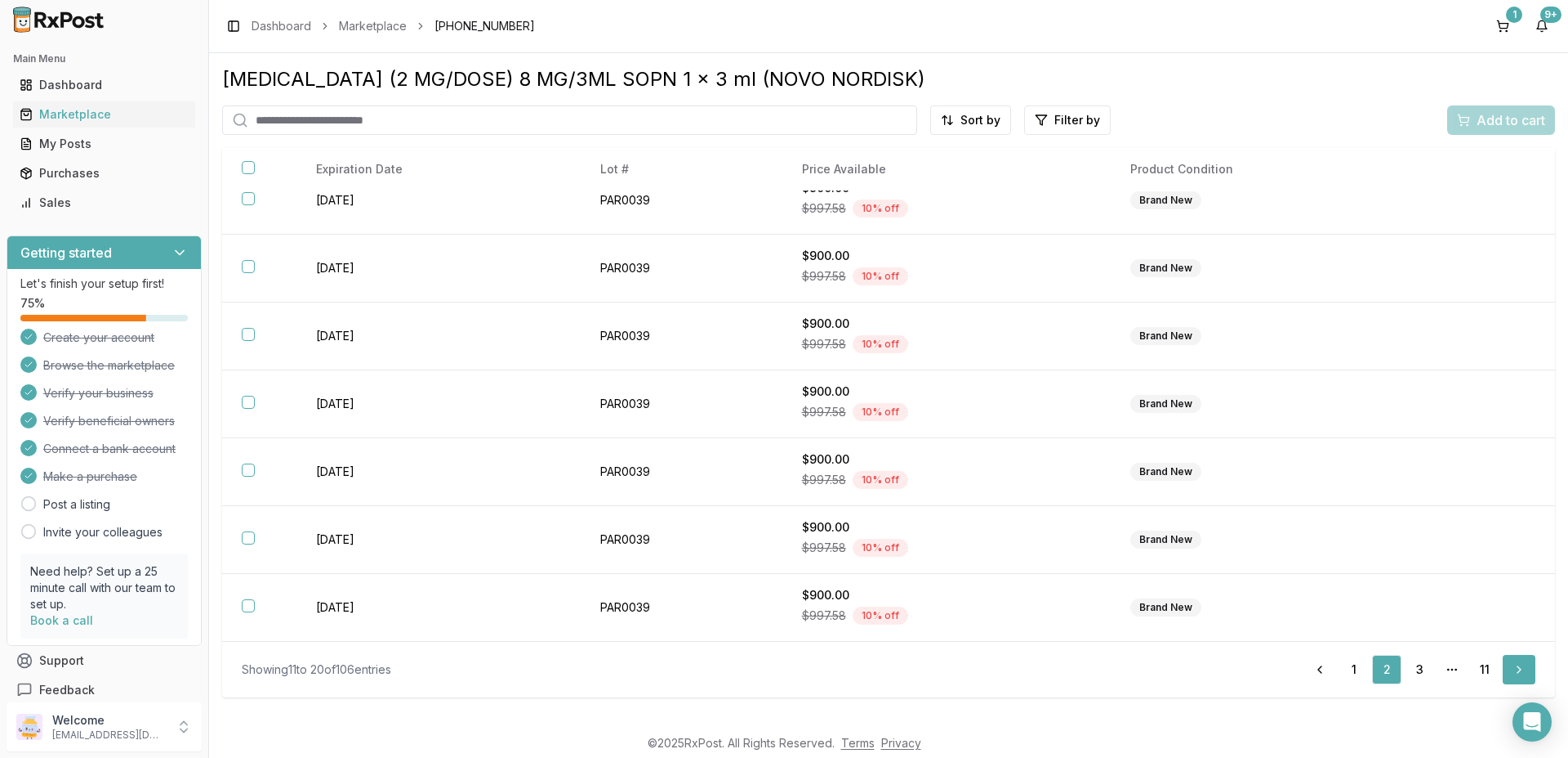
click at [1519, 668] on link "Next" at bounding box center [1519, 668] width 33 height 29
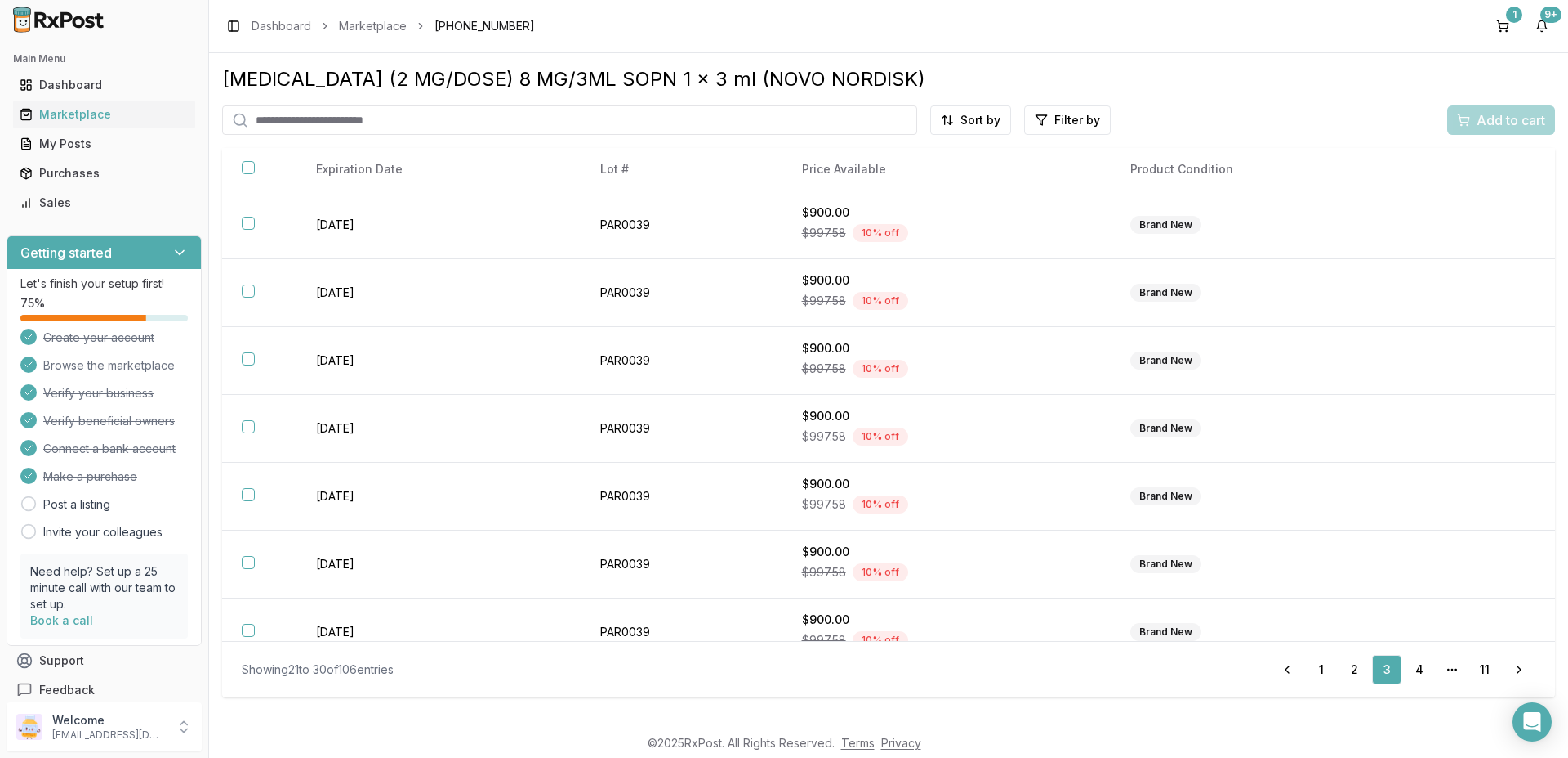
scroll to position [228, 0]
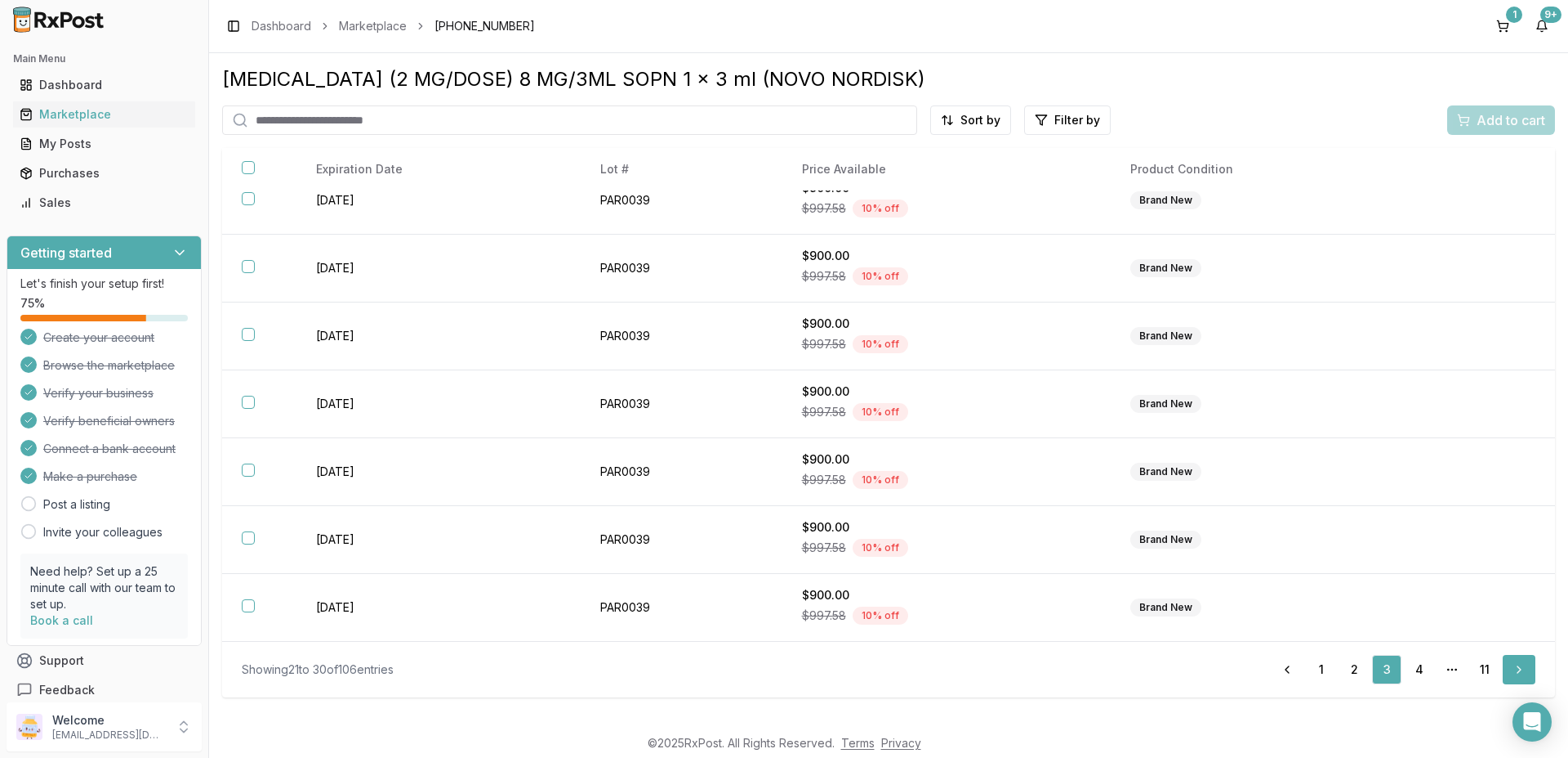
click at [1519, 669] on link "Next" at bounding box center [1519, 668] width 33 height 29
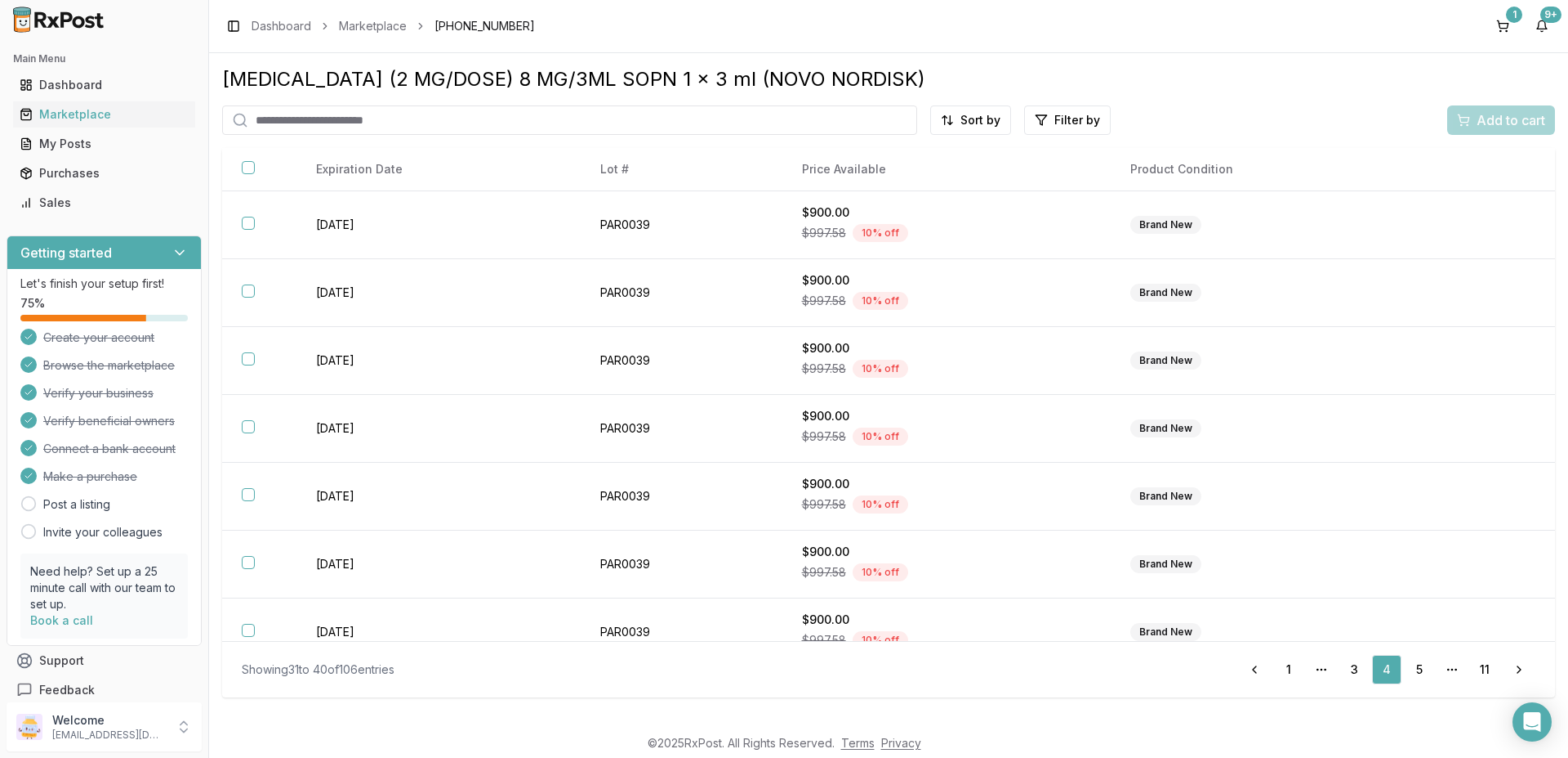
scroll to position [228, 0]
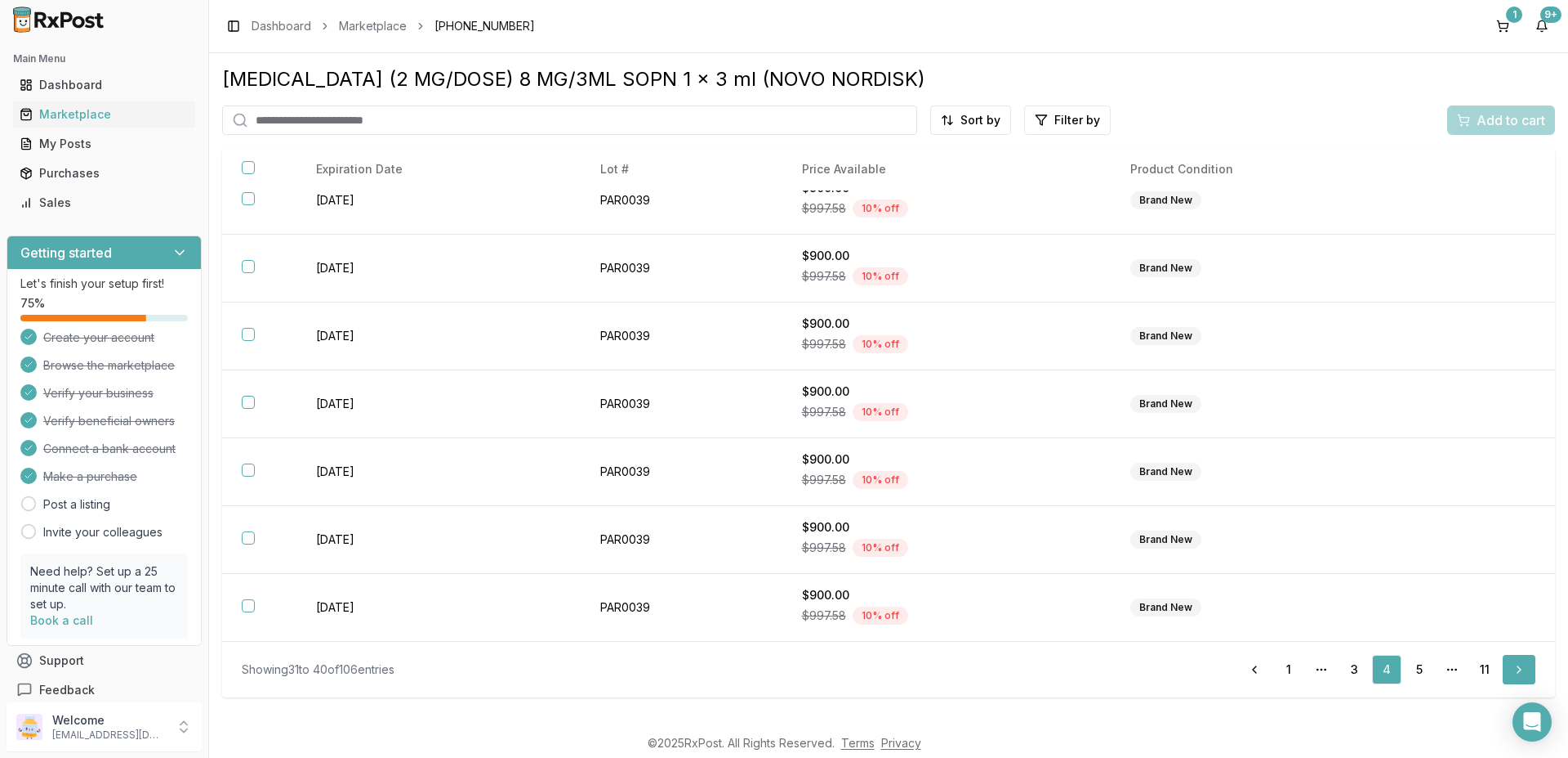
click at [1519, 674] on link "Next" at bounding box center [1519, 668] width 33 height 29
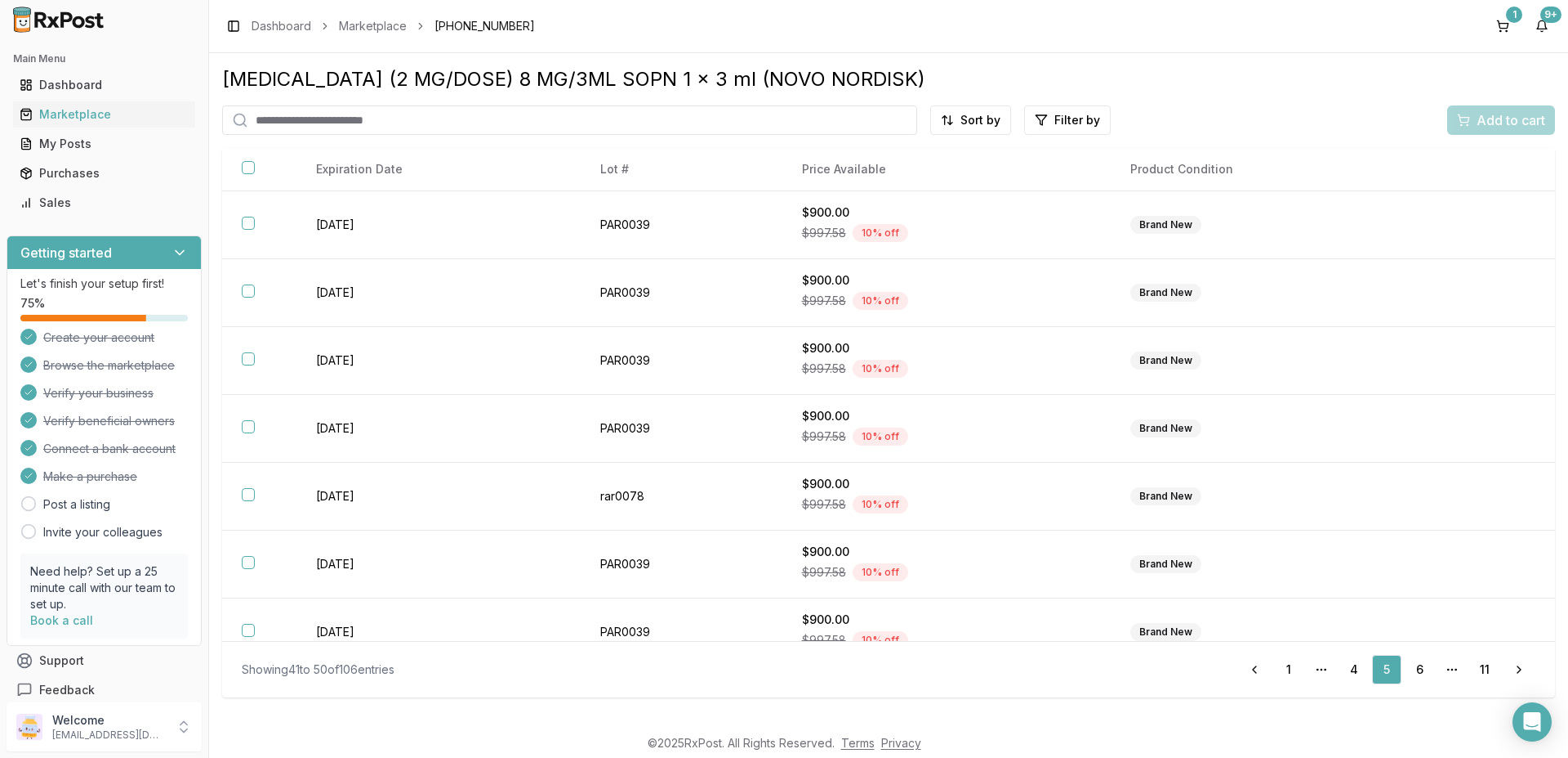
scroll to position [228, 0]
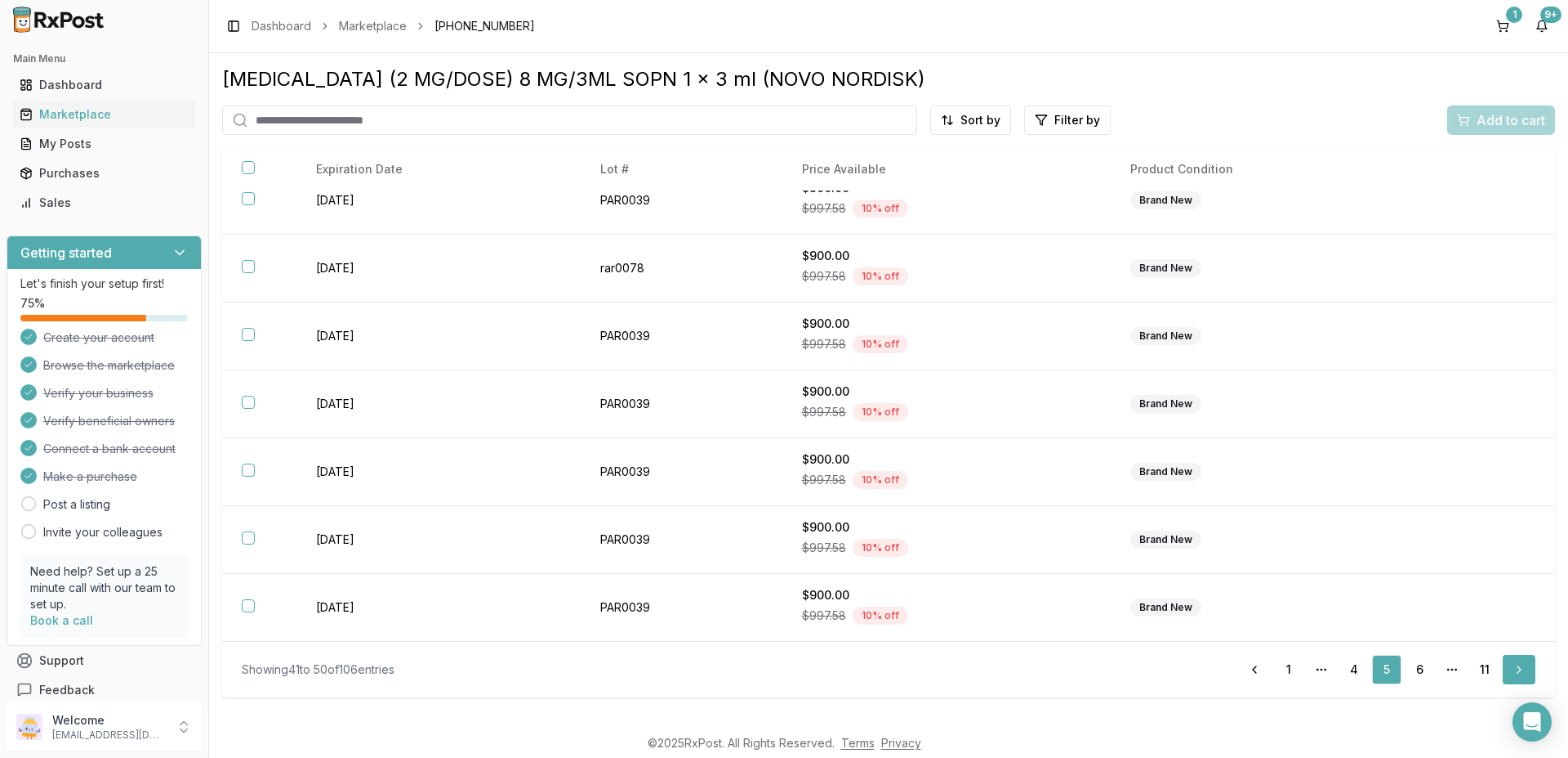
click at [1523, 673] on link "Next" at bounding box center [1519, 668] width 33 height 29
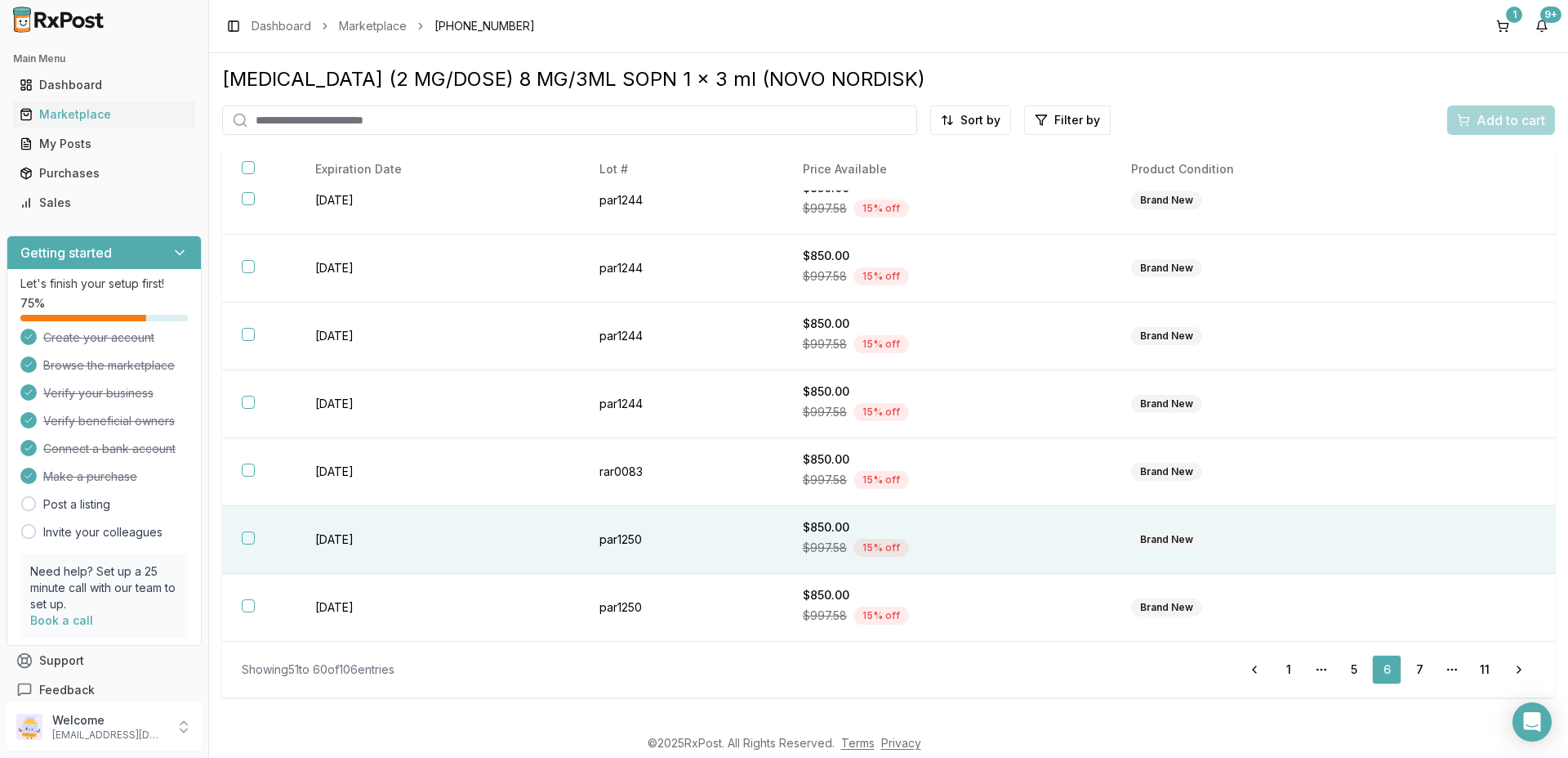
click at [248, 539] on button "button" at bounding box center [248, 538] width 13 height 13
click at [1512, 115] on span "Add to cart" at bounding box center [1511, 120] width 69 height 19
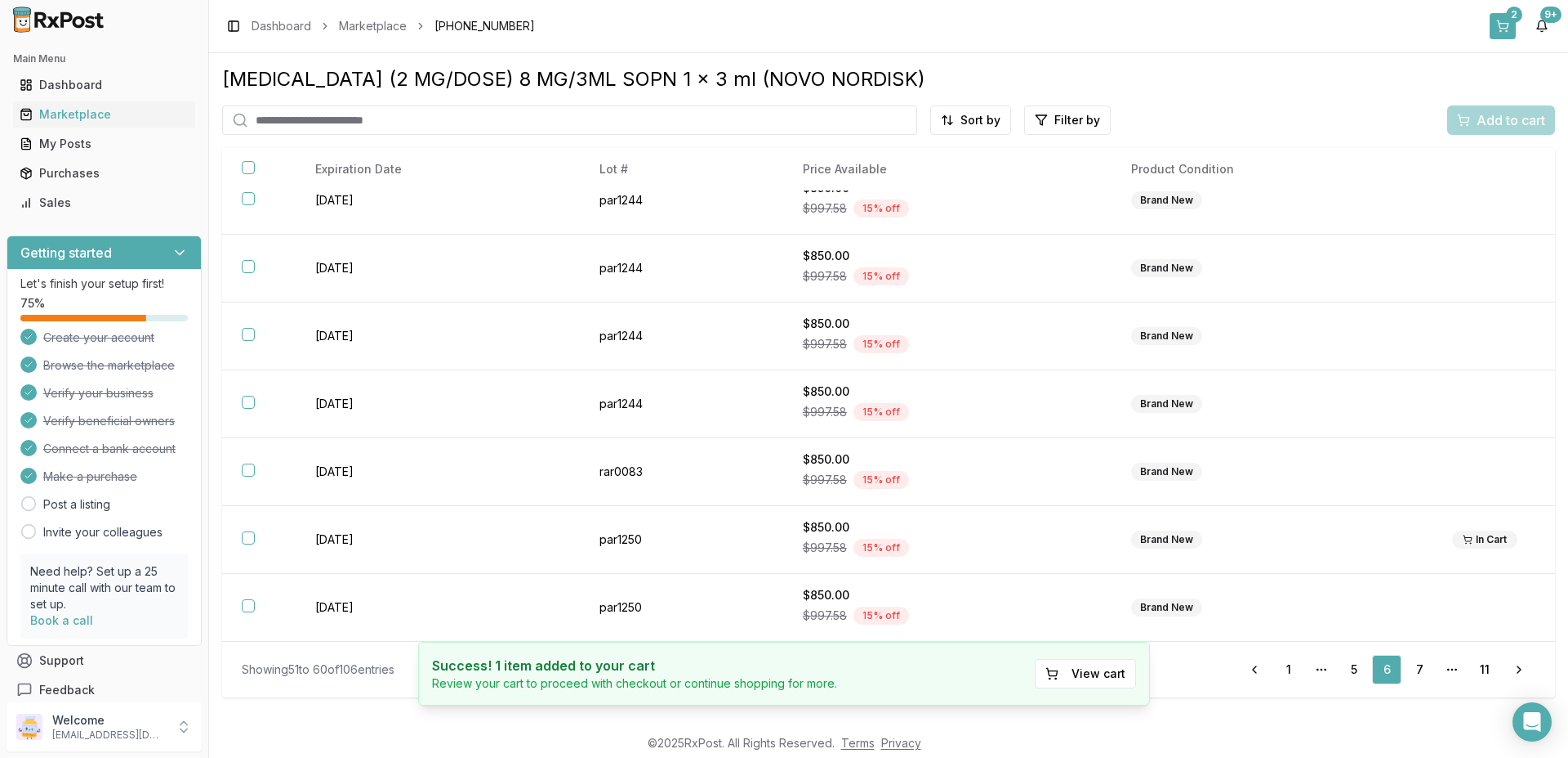
click at [1512, 24] on button "2" at bounding box center [1503, 26] width 26 height 26
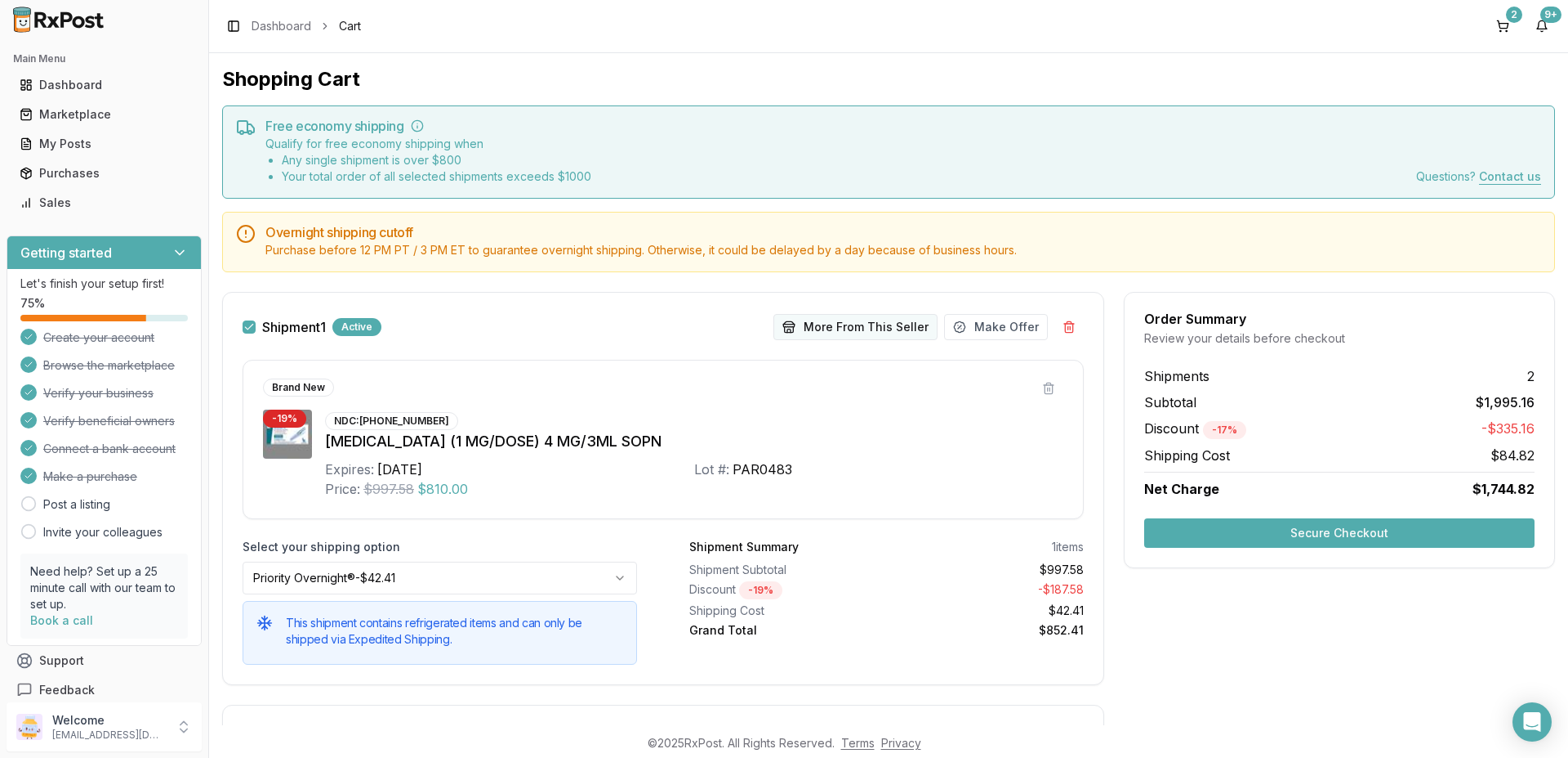
click at [901, 328] on button "More From This Seller" at bounding box center [856, 326] width 164 height 26
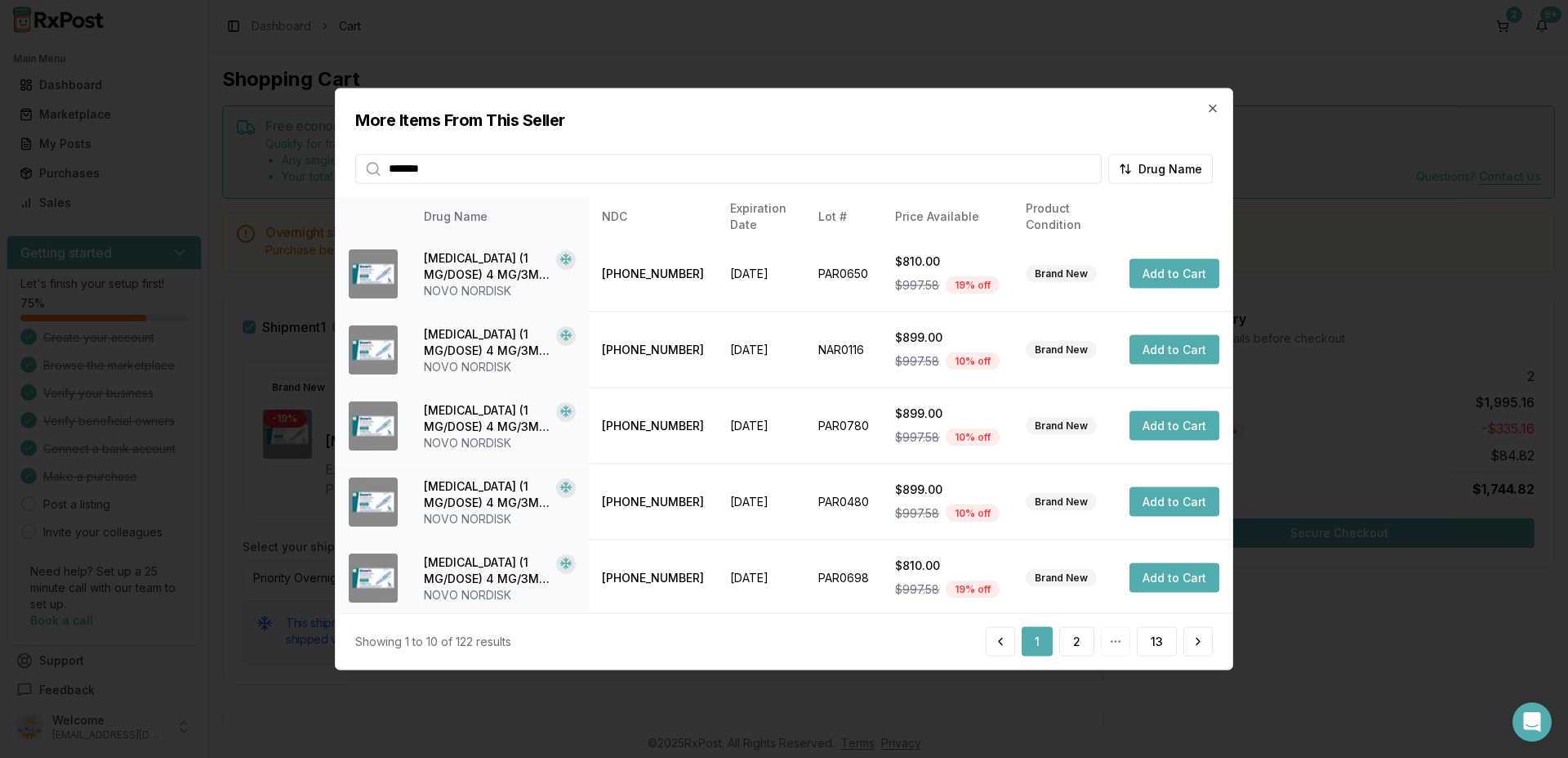
scroll to position [382, 0]
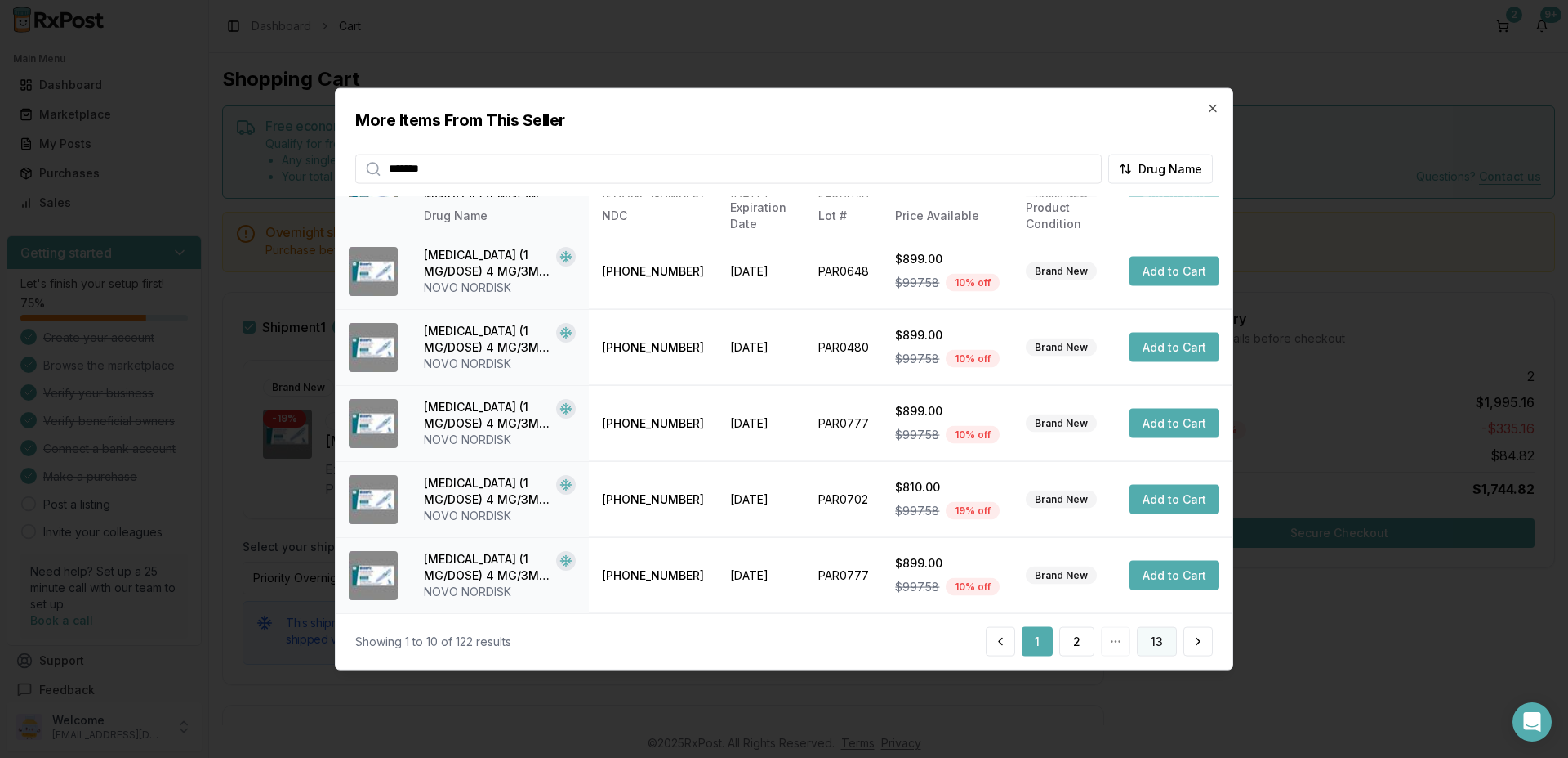
type input "*******"
click at [1165, 639] on button "13" at bounding box center [1157, 641] width 40 height 29
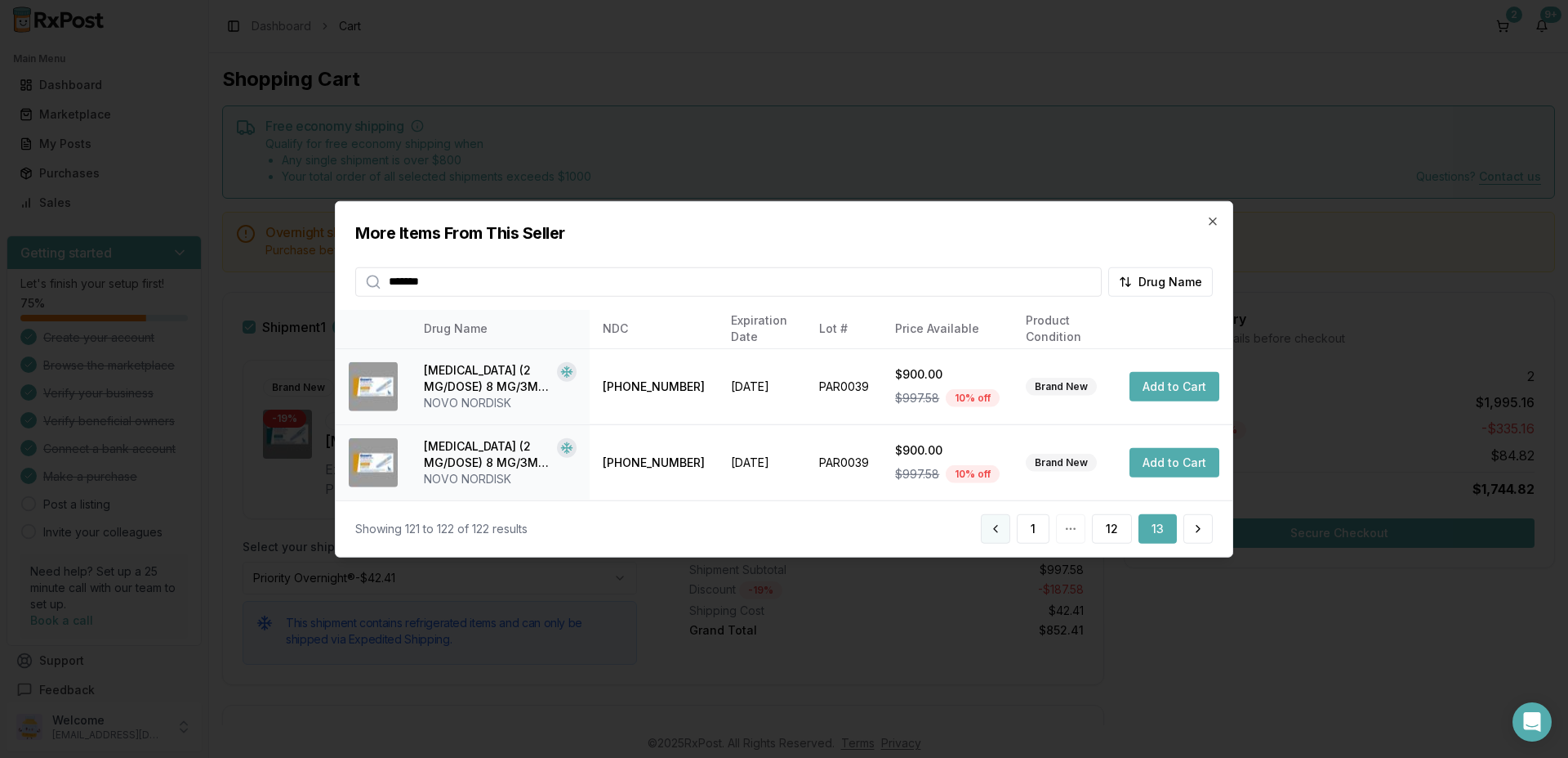
click at [998, 533] on button at bounding box center [995, 528] width 29 height 29
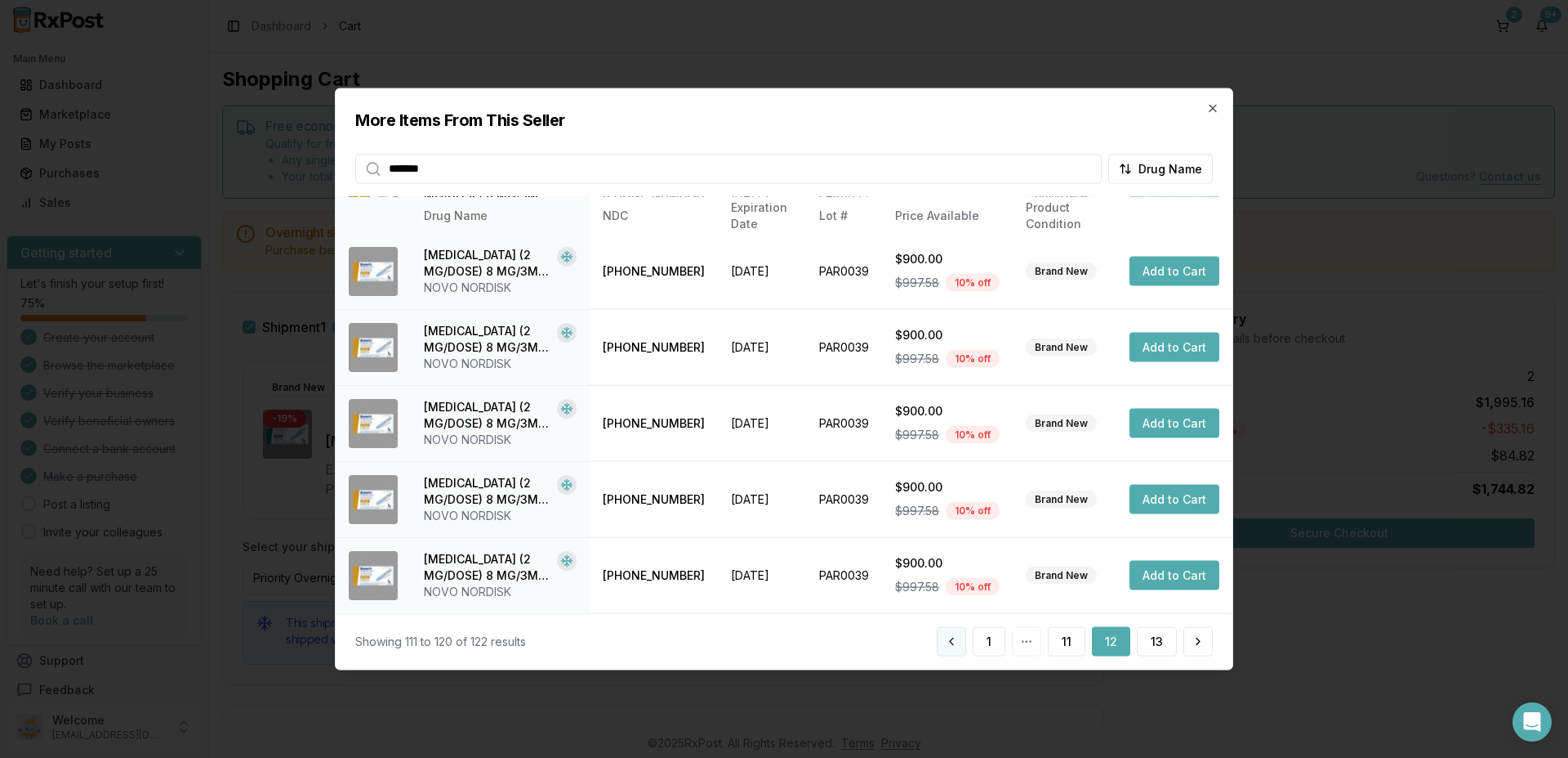
click at [952, 639] on button at bounding box center [951, 641] width 29 height 29
click at [910, 636] on button at bounding box center [905, 641] width 29 height 29
click at [875, 643] on button at bounding box center [874, 641] width 29 height 29
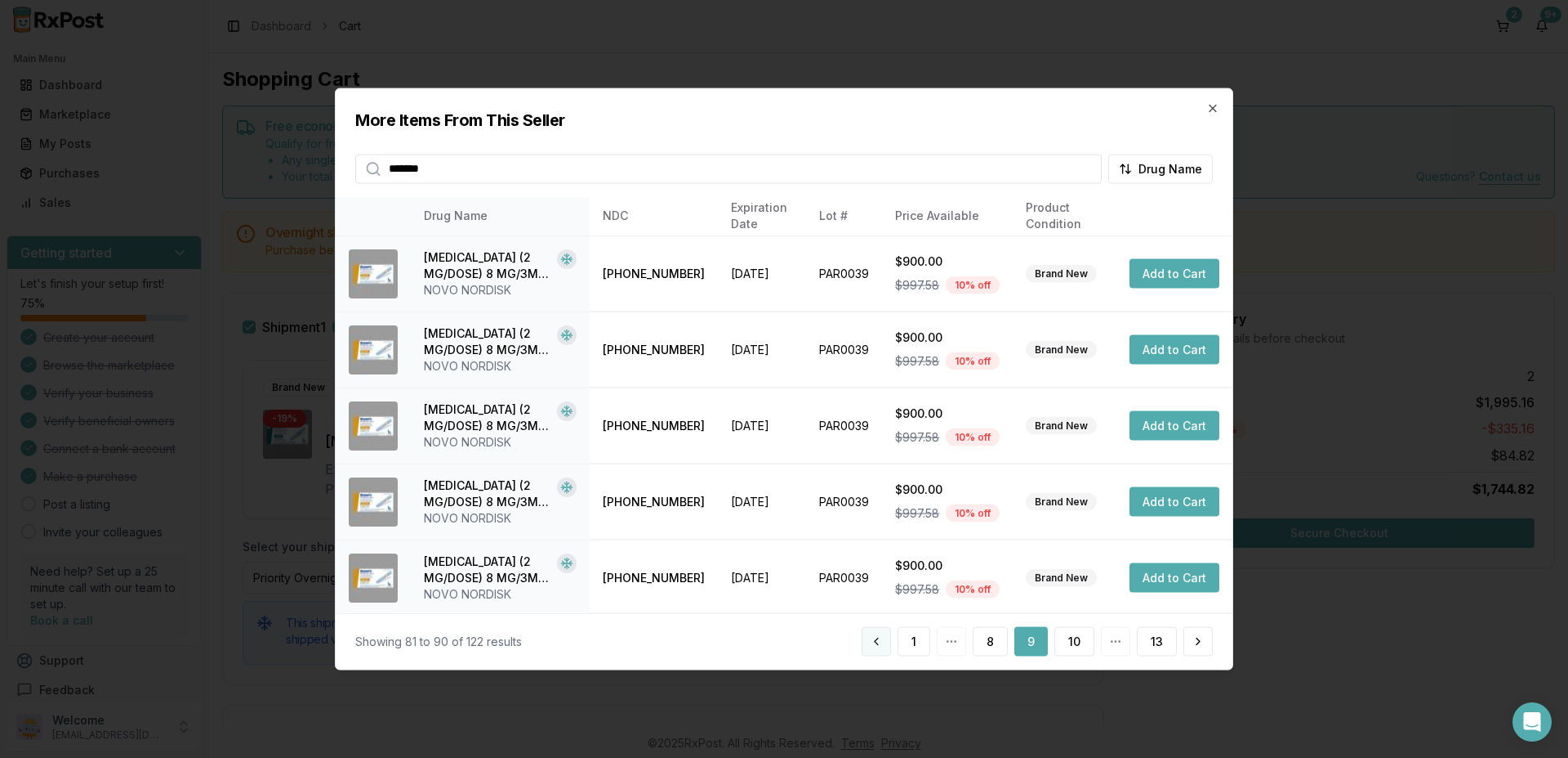
click at [872, 644] on button at bounding box center [876, 641] width 29 height 29
click at [889, 642] on button at bounding box center [881, 641] width 29 height 29
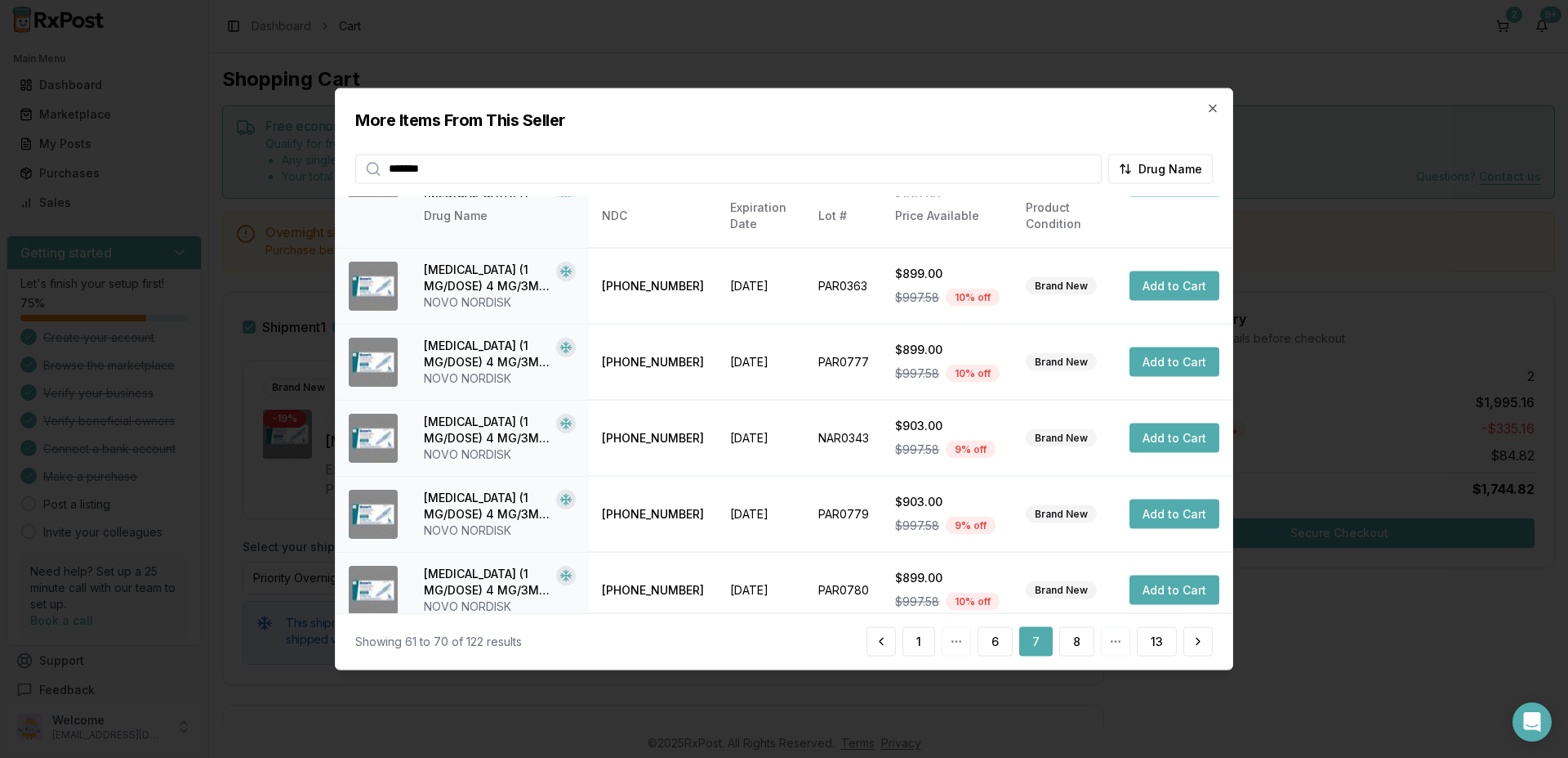
scroll to position [382, 0]
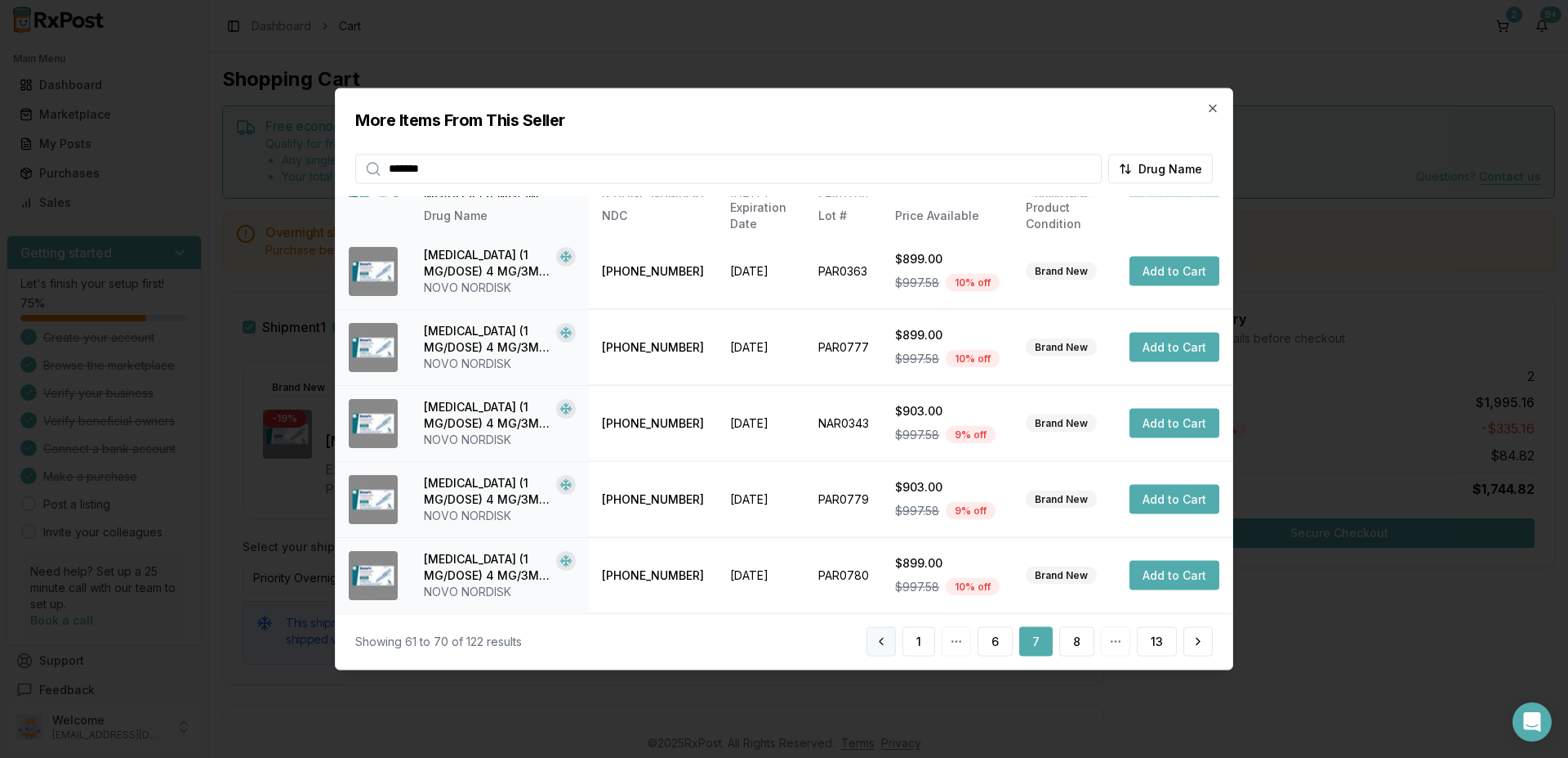
click at [886, 638] on button at bounding box center [881, 641] width 29 height 29
click at [878, 647] on button at bounding box center [881, 641] width 29 height 29
click at [886, 645] on button at bounding box center [881, 641] width 29 height 29
click at [885, 637] on button at bounding box center [881, 641] width 29 height 29
click at [912, 640] on button at bounding box center [916, 641] width 29 height 29
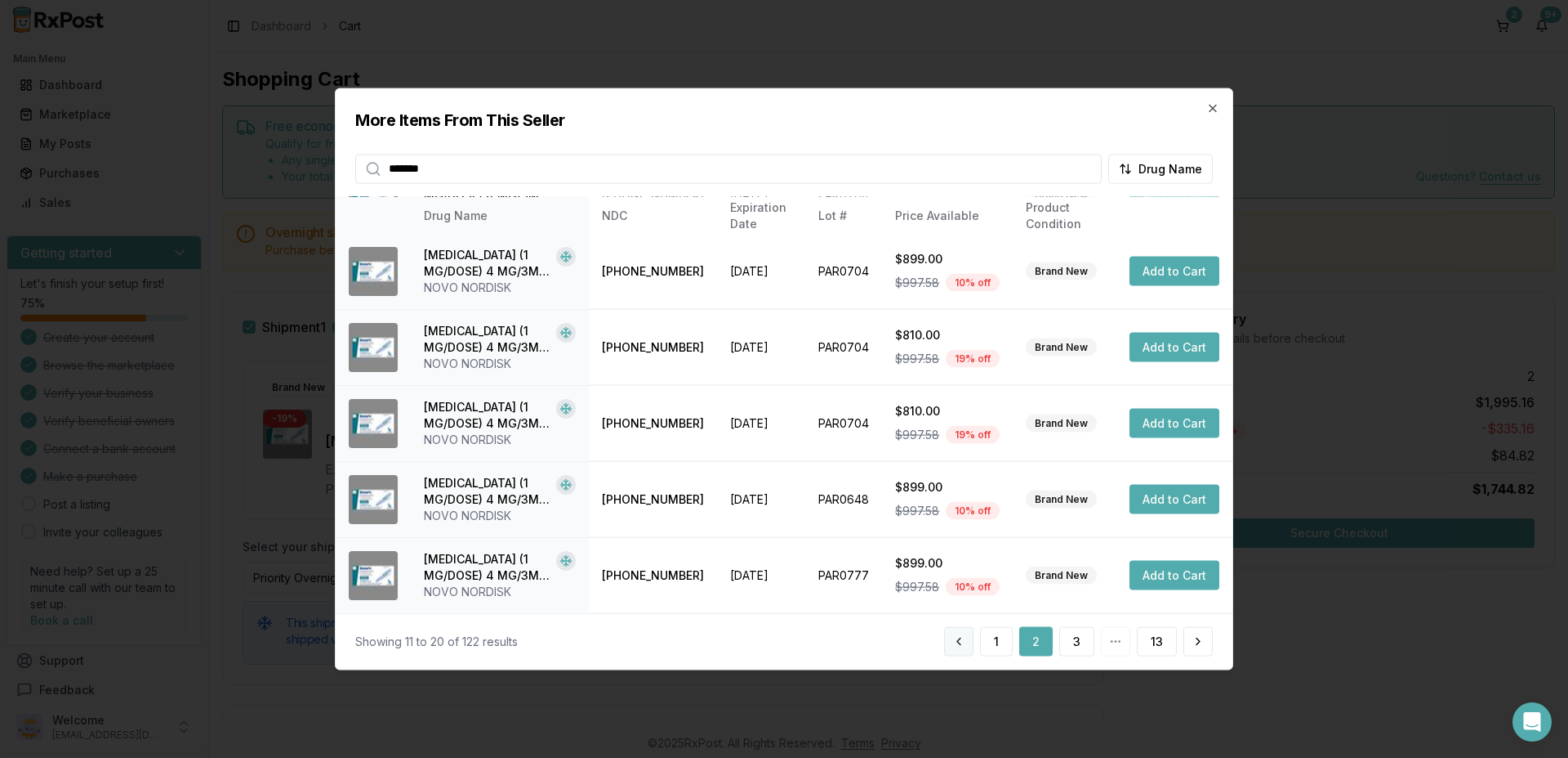
click at [963, 644] on button at bounding box center [958, 641] width 29 height 29
click at [1214, 108] on icon "button" at bounding box center [1213, 108] width 7 height 7
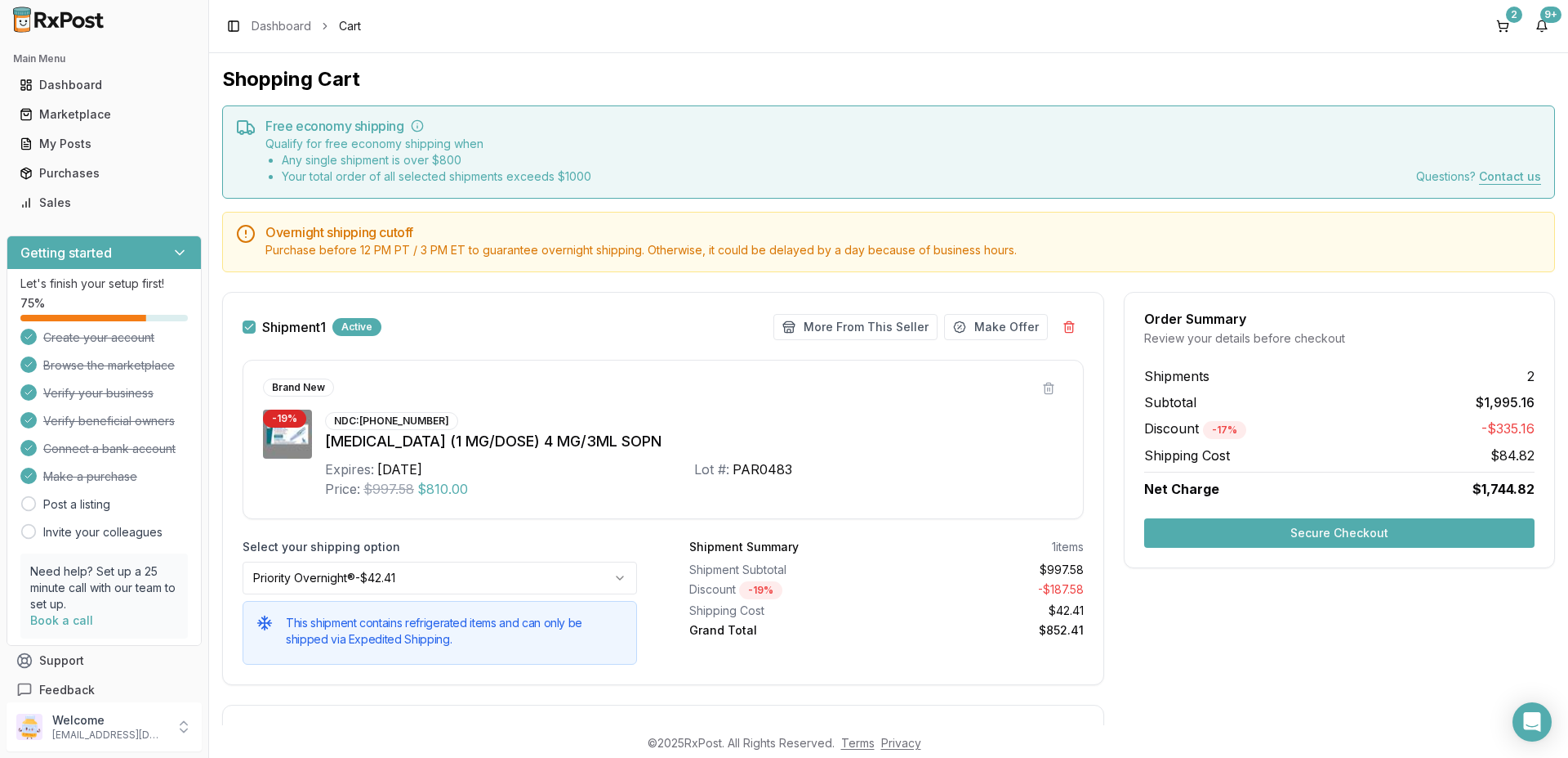
scroll to position [418, 0]
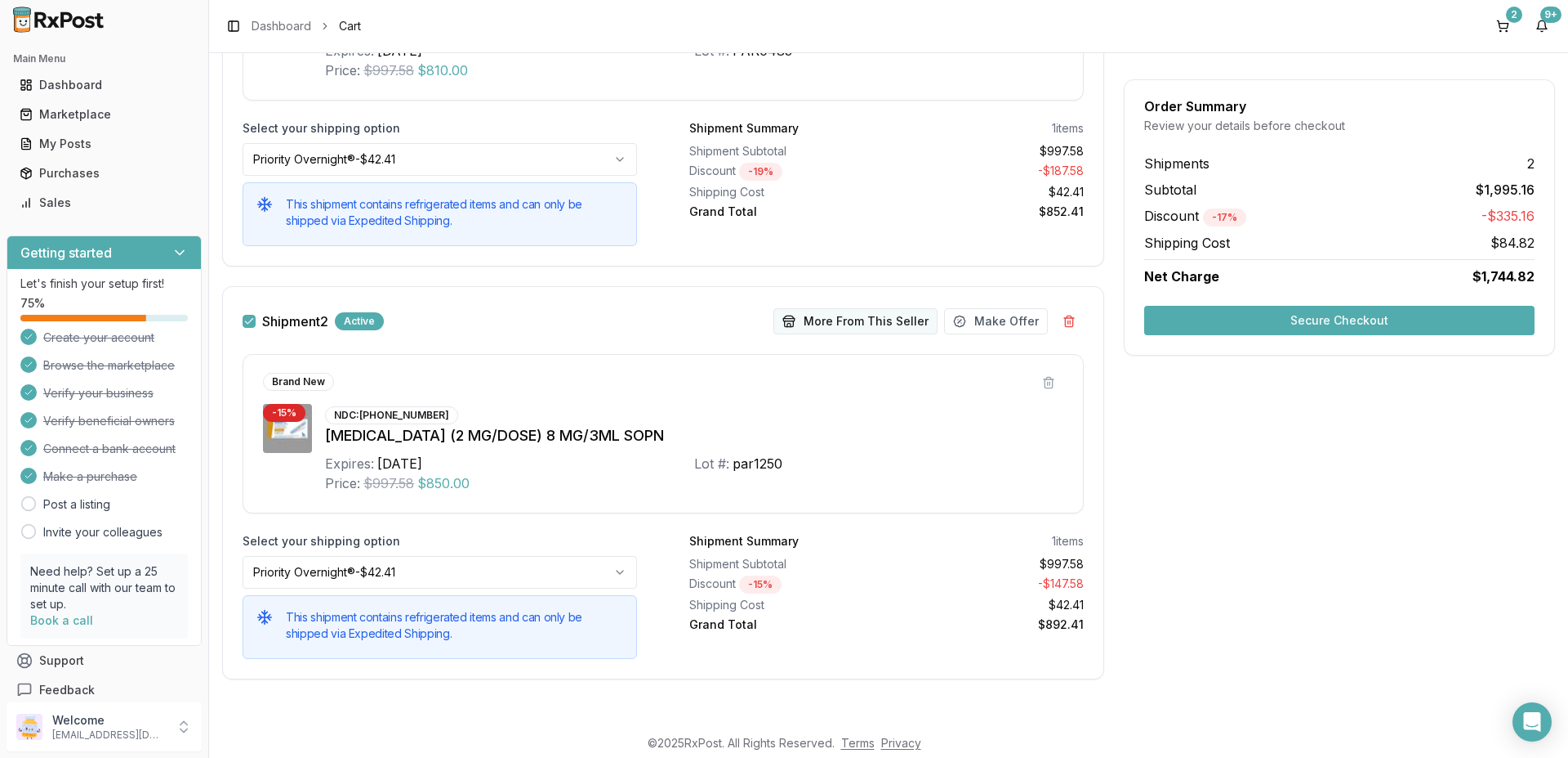
click at [842, 326] on button "More From This Seller" at bounding box center [856, 320] width 164 height 26
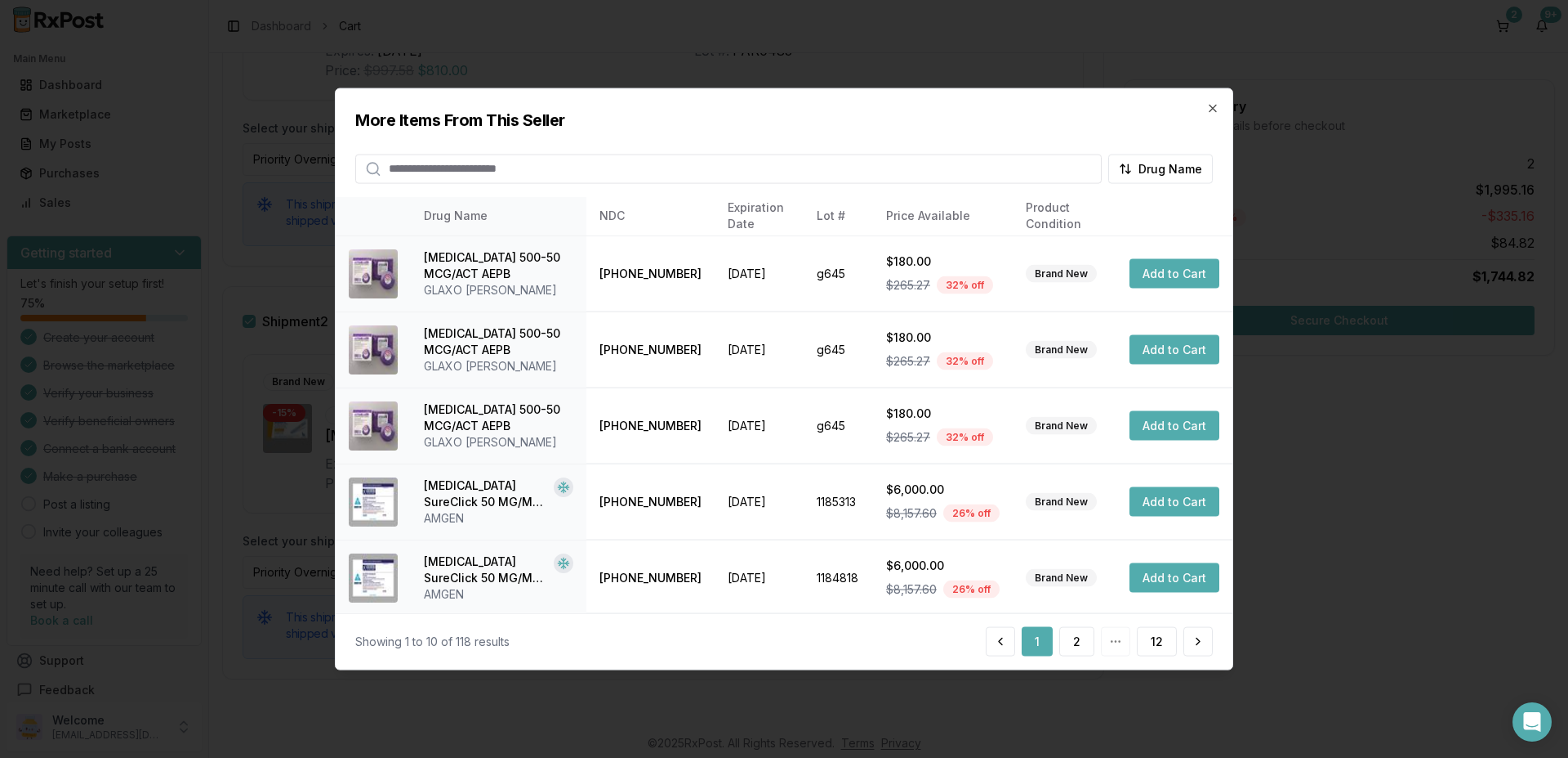
click at [706, 172] on input "search" at bounding box center [728, 168] width 747 height 29
type input "*******"
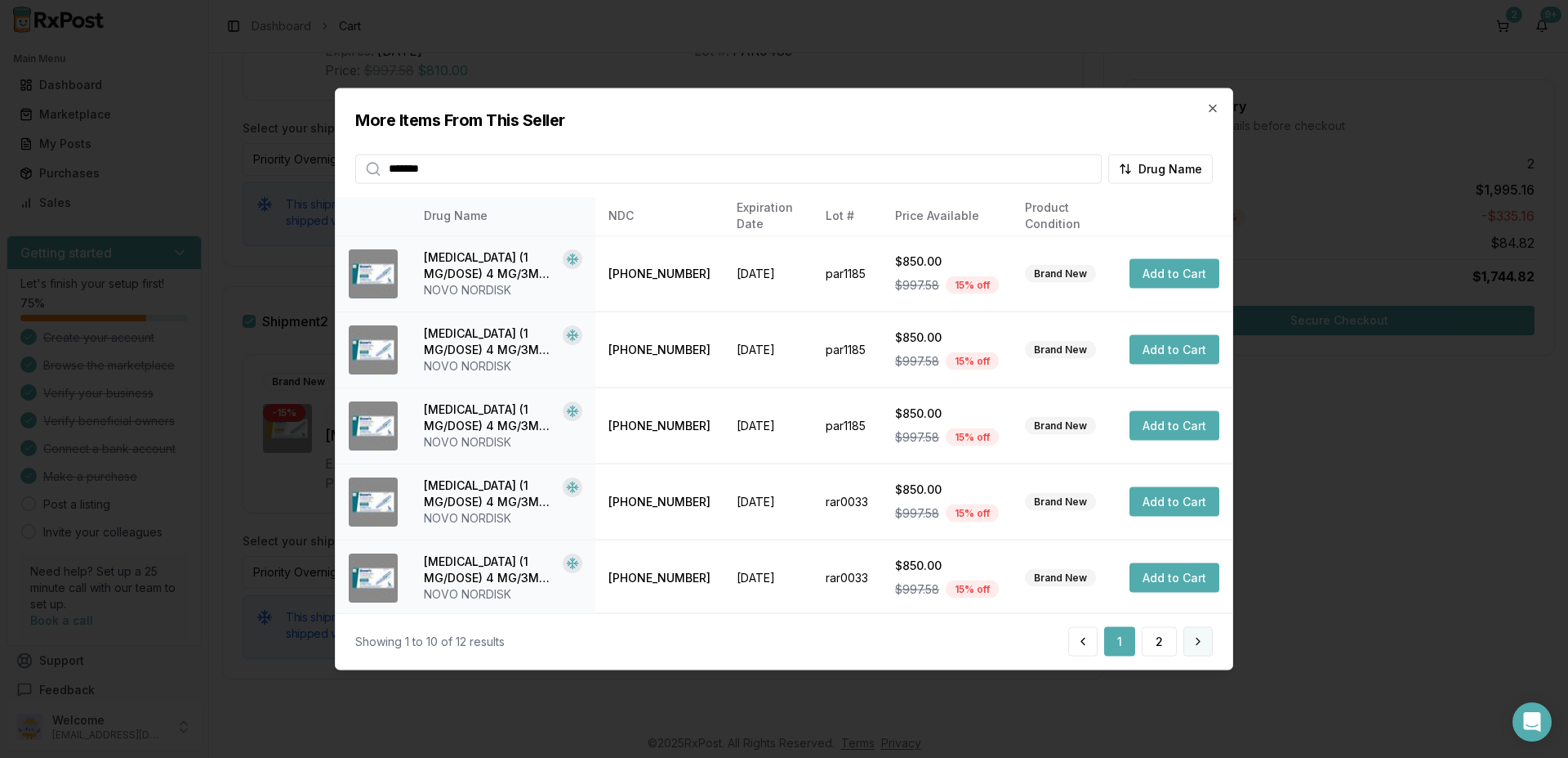
click at [1193, 643] on button at bounding box center [1198, 641] width 29 height 29
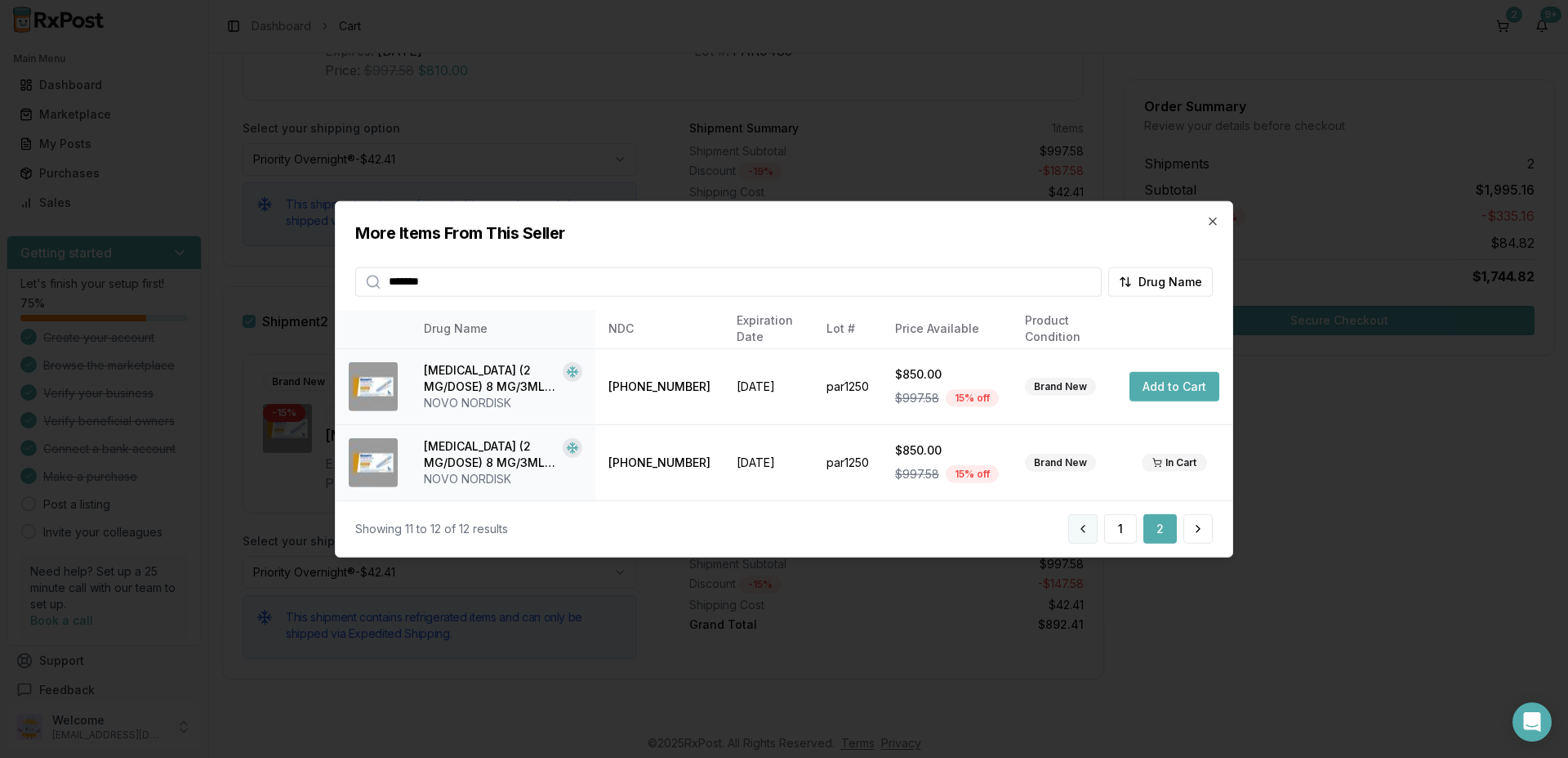
click at [1077, 525] on button at bounding box center [1083, 528] width 29 height 29
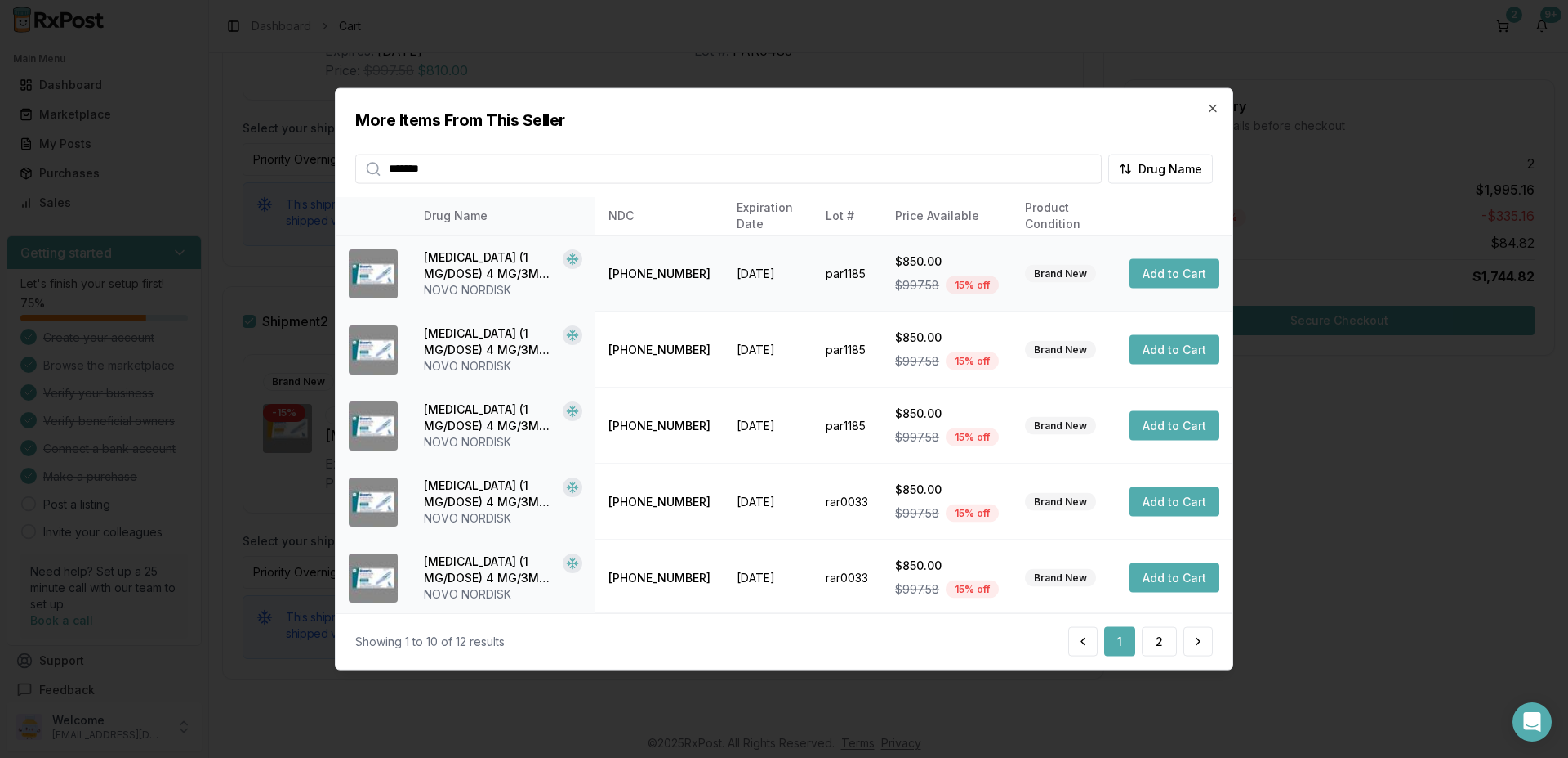
click at [1130, 274] on button "Add to Cart" at bounding box center [1174, 274] width 89 height 29
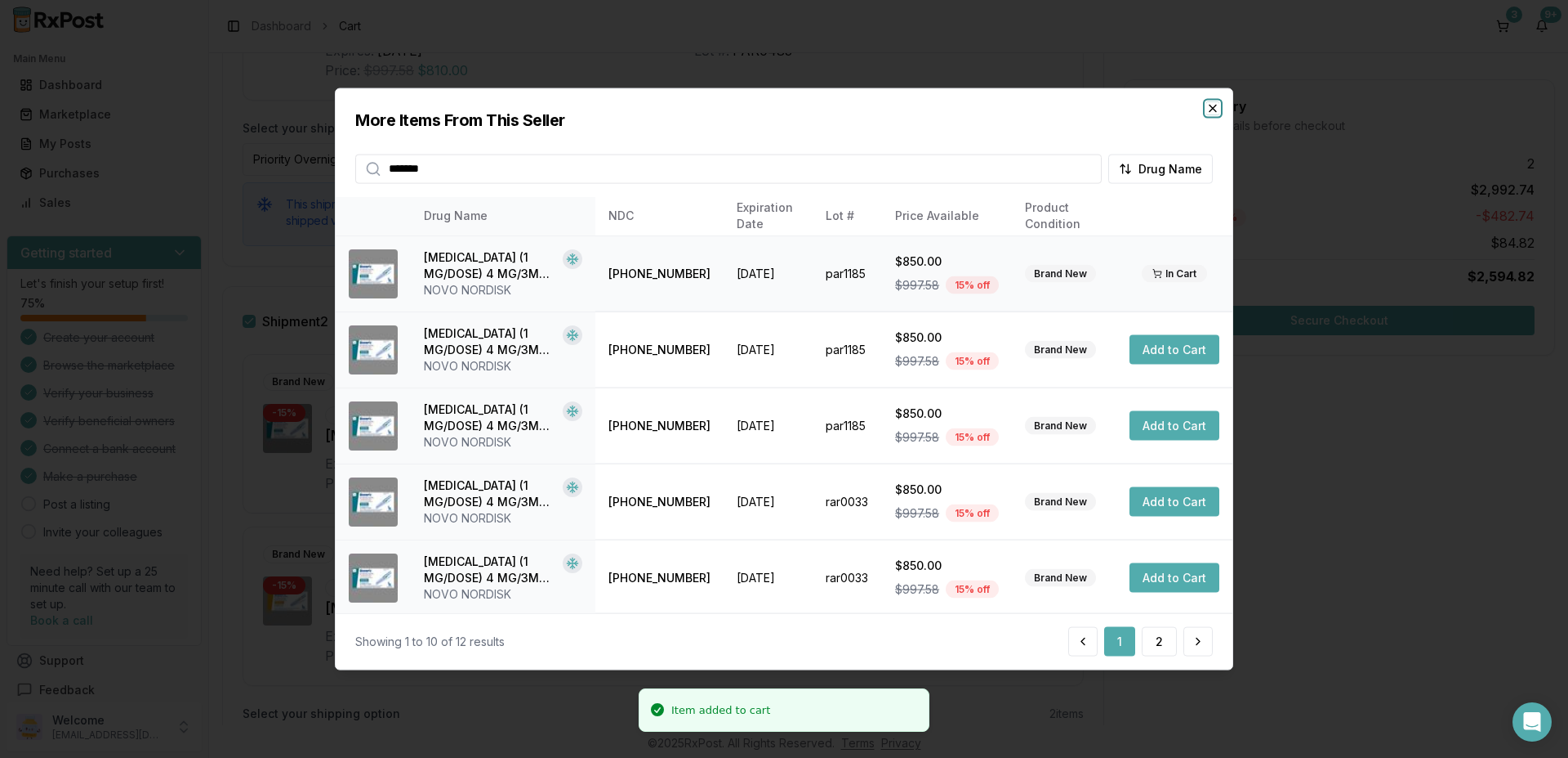
click at [1214, 110] on icon "button" at bounding box center [1213, 108] width 7 height 7
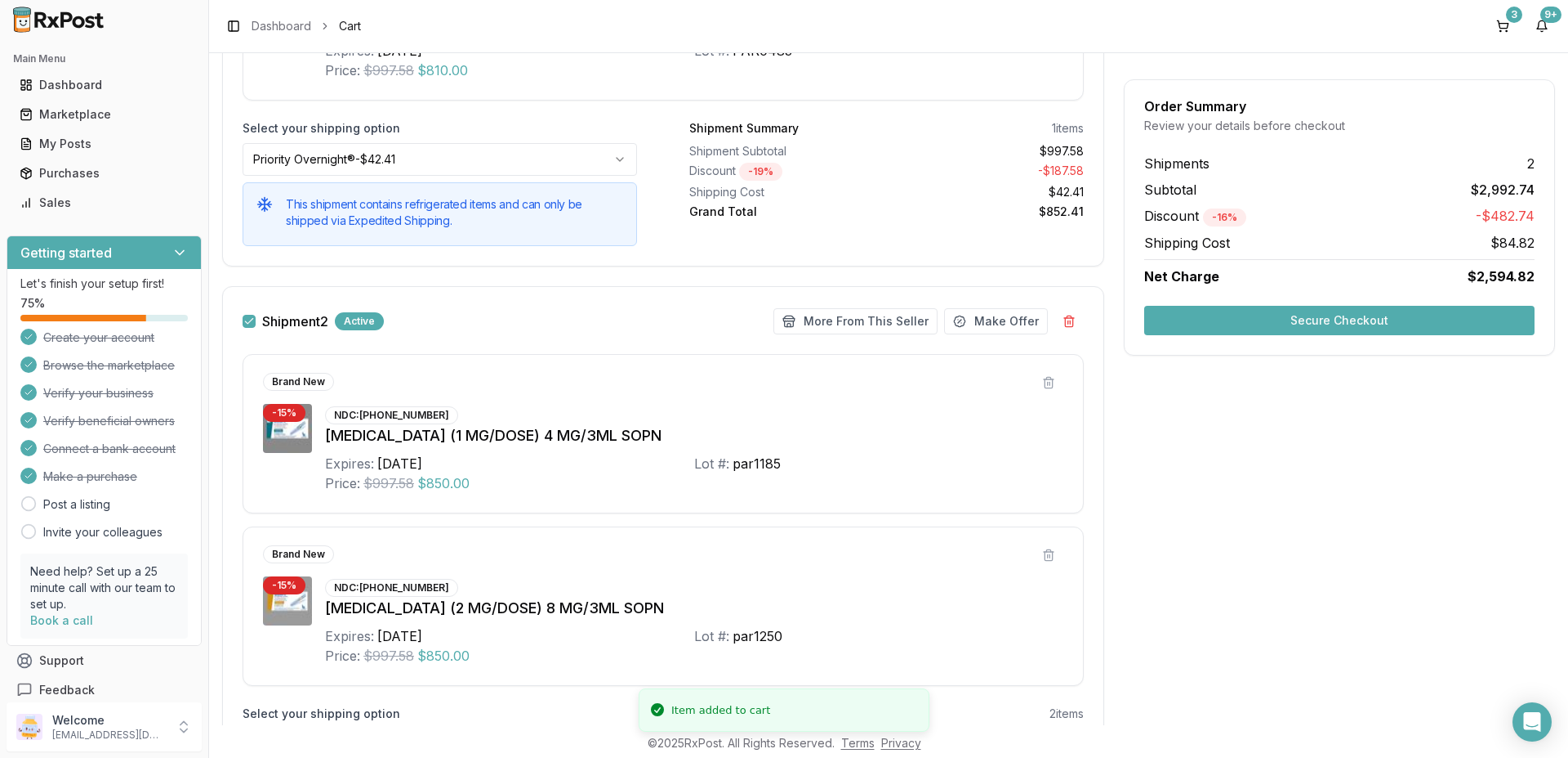
scroll to position [26, 0]
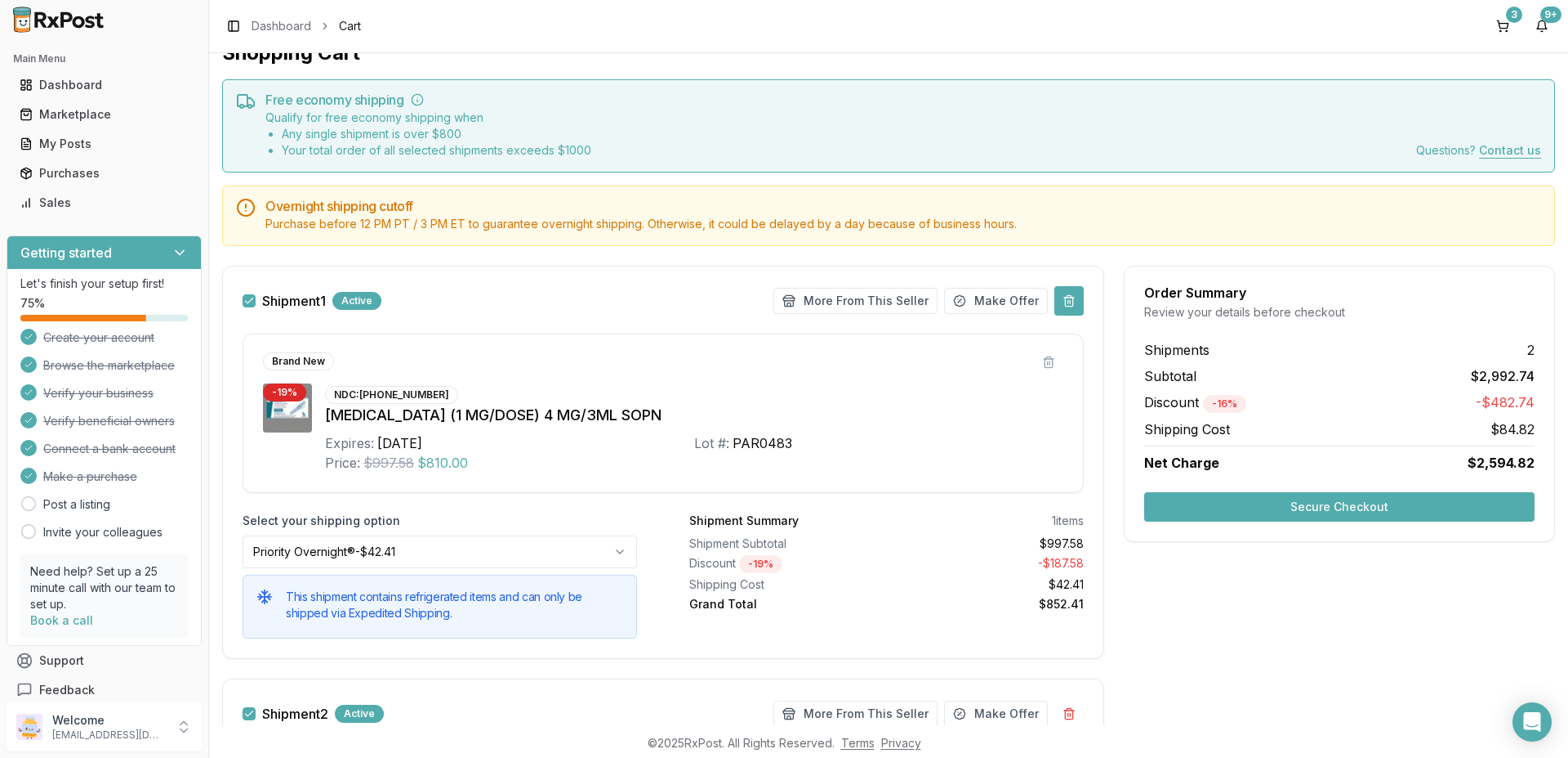
click at [1059, 303] on button at bounding box center [1069, 300] width 29 height 29
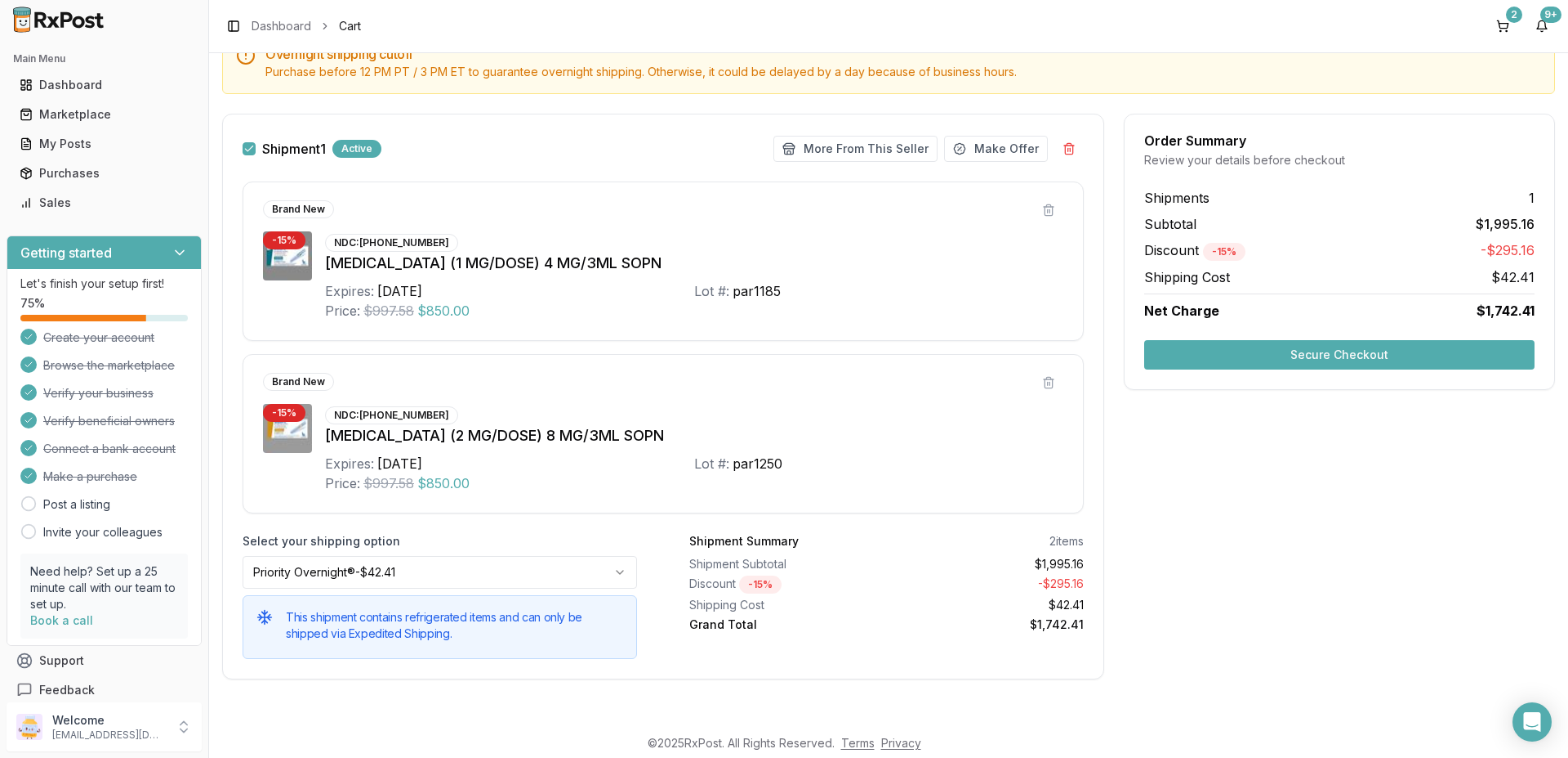
scroll to position [0, 0]
